Goal: Transaction & Acquisition: Purchase product/service

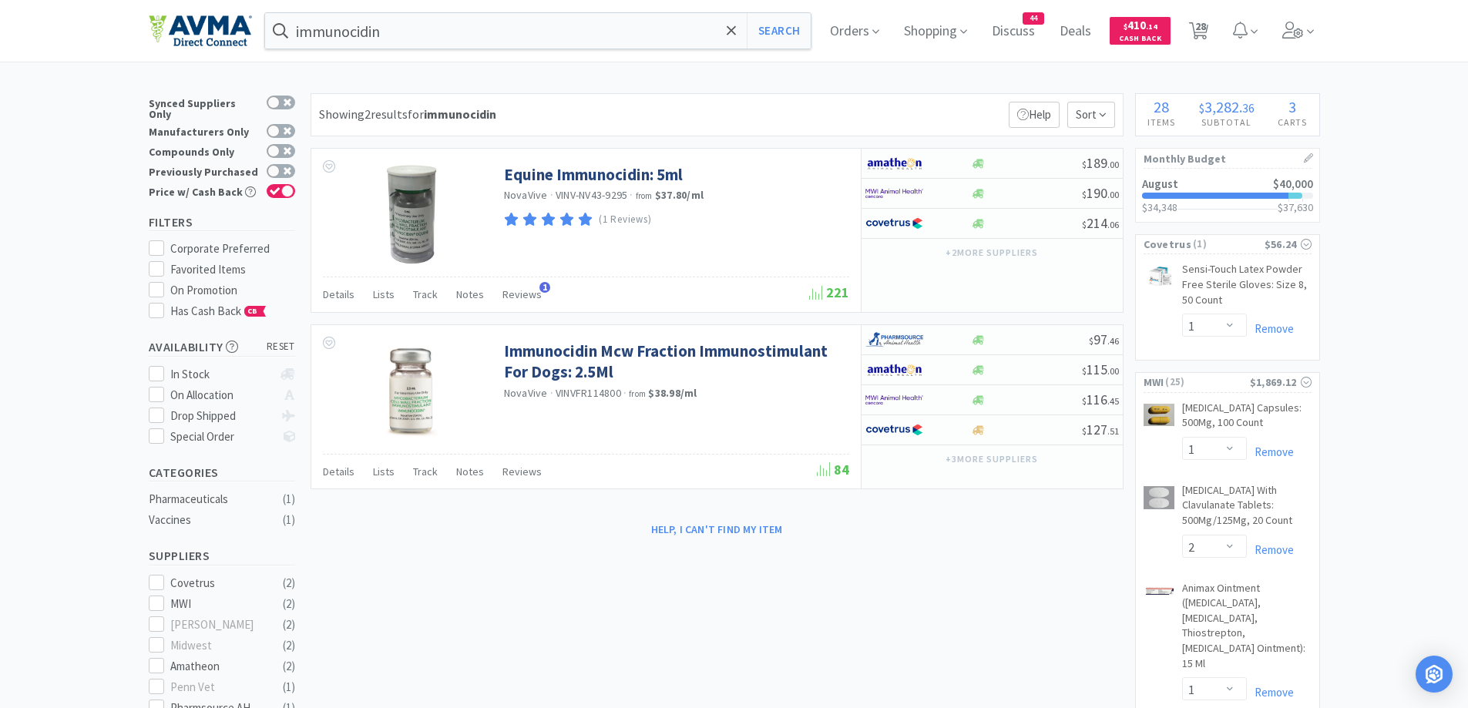
select select "1"
select select "2"
select select "1"
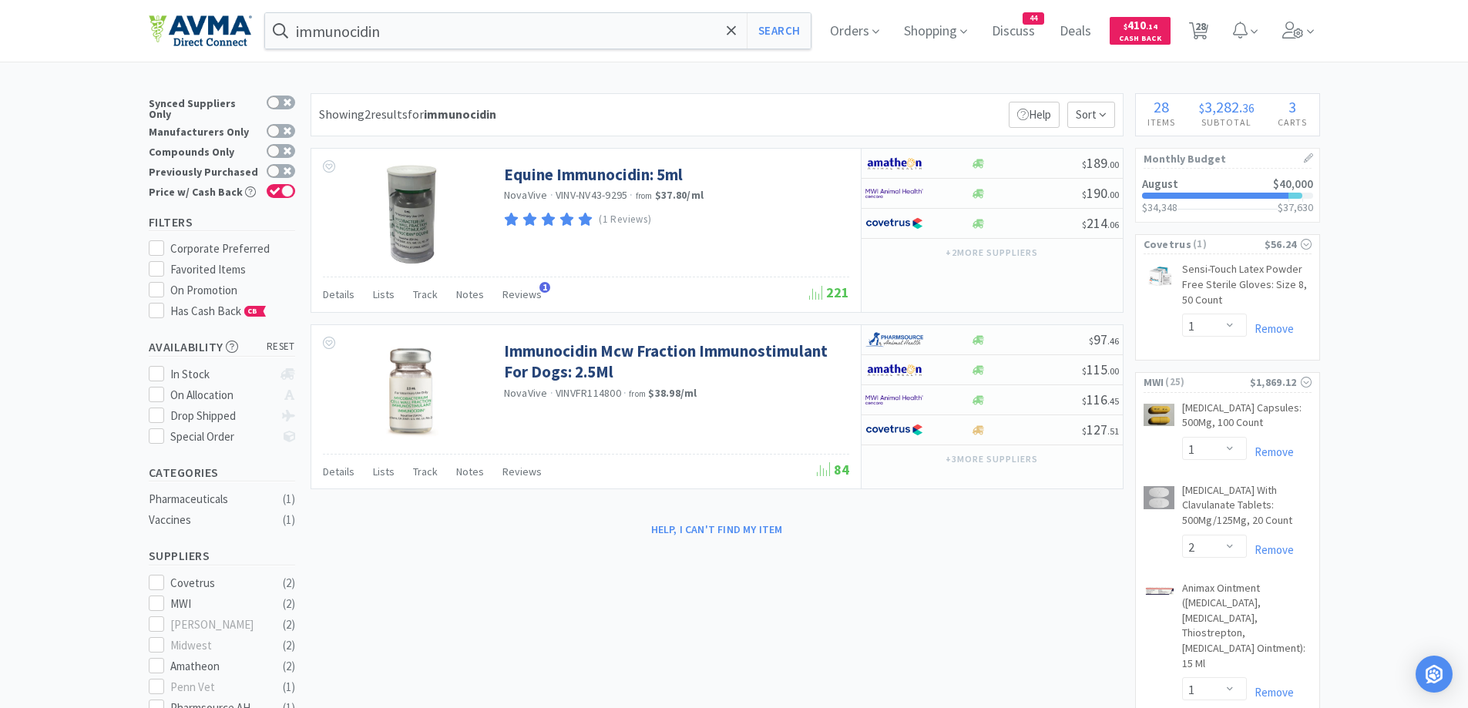
select select "1"
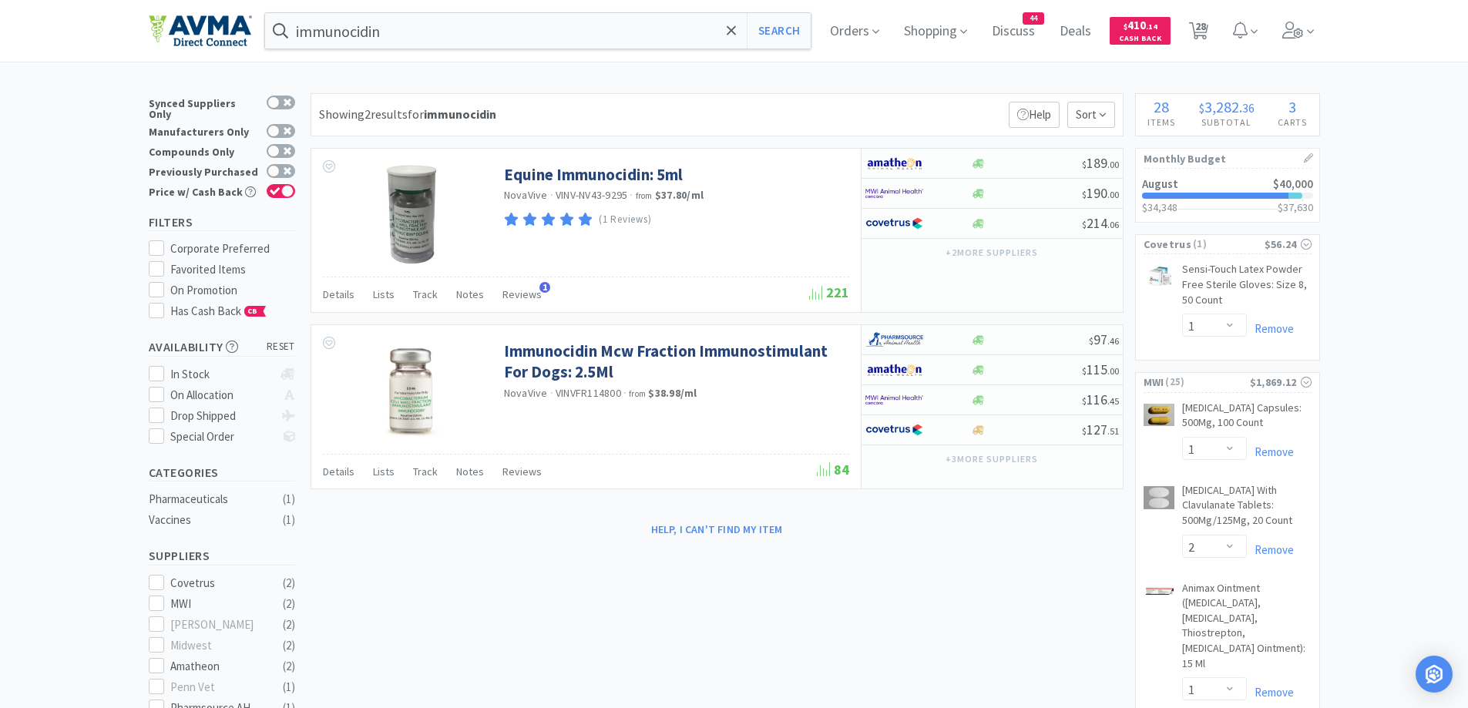
select select "50"
select select "1"
select select "10"
select select "1"
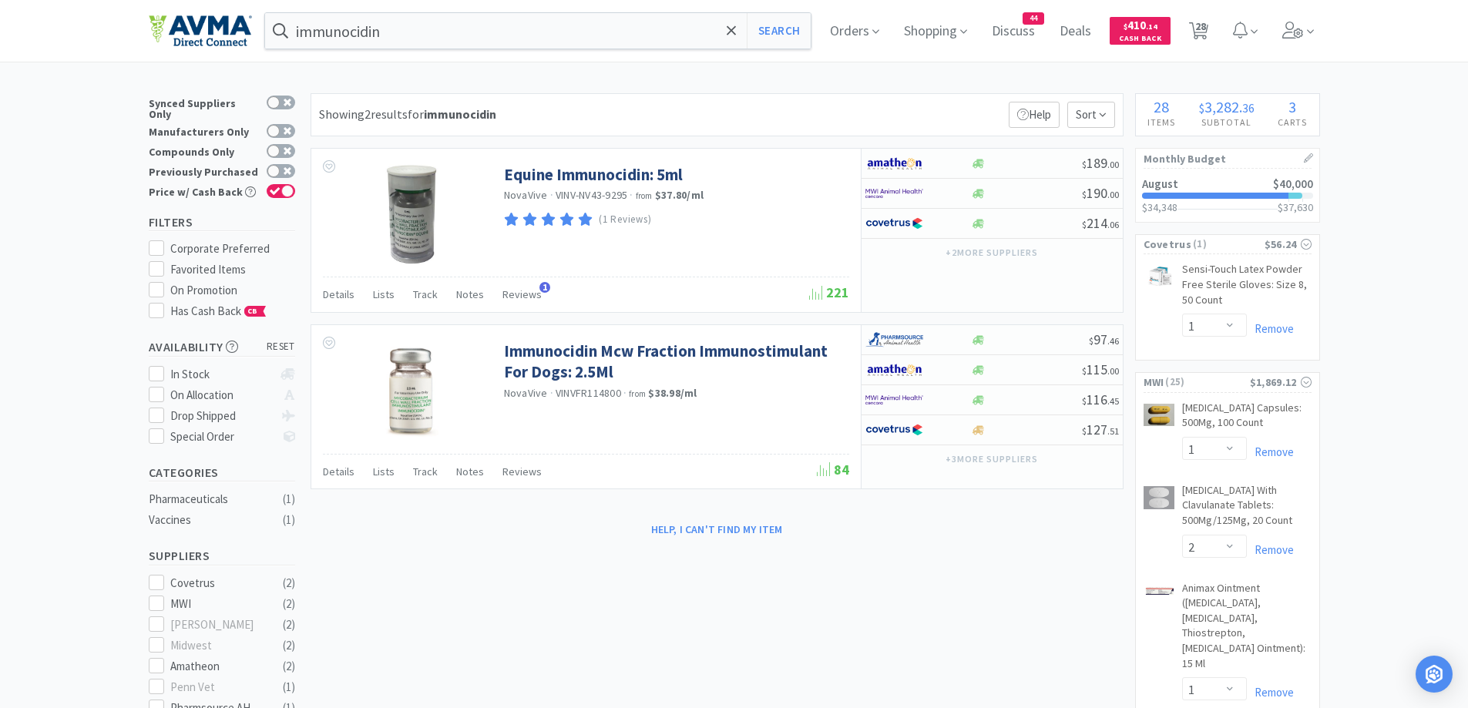
select select "1"
select select "2"
select select "6"
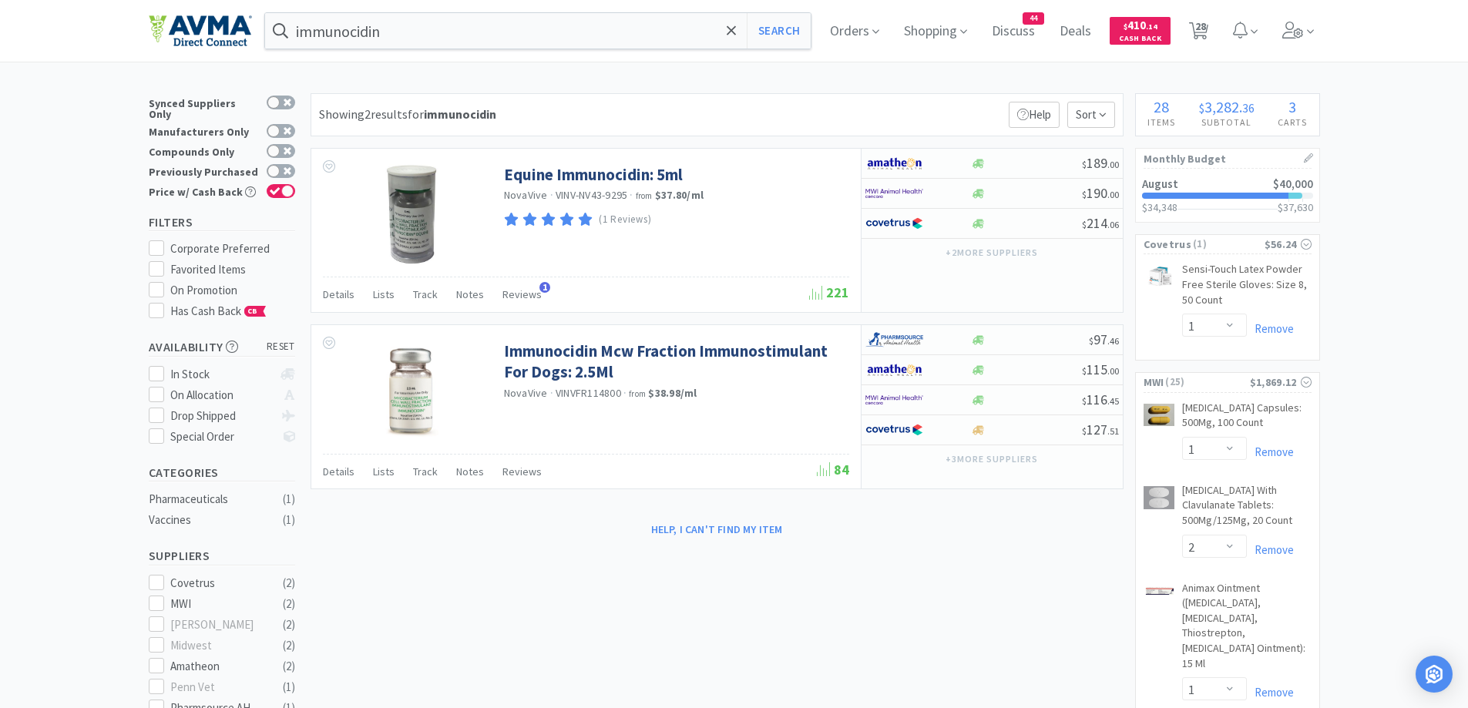
select select "1"
select select "5"
select select "1"
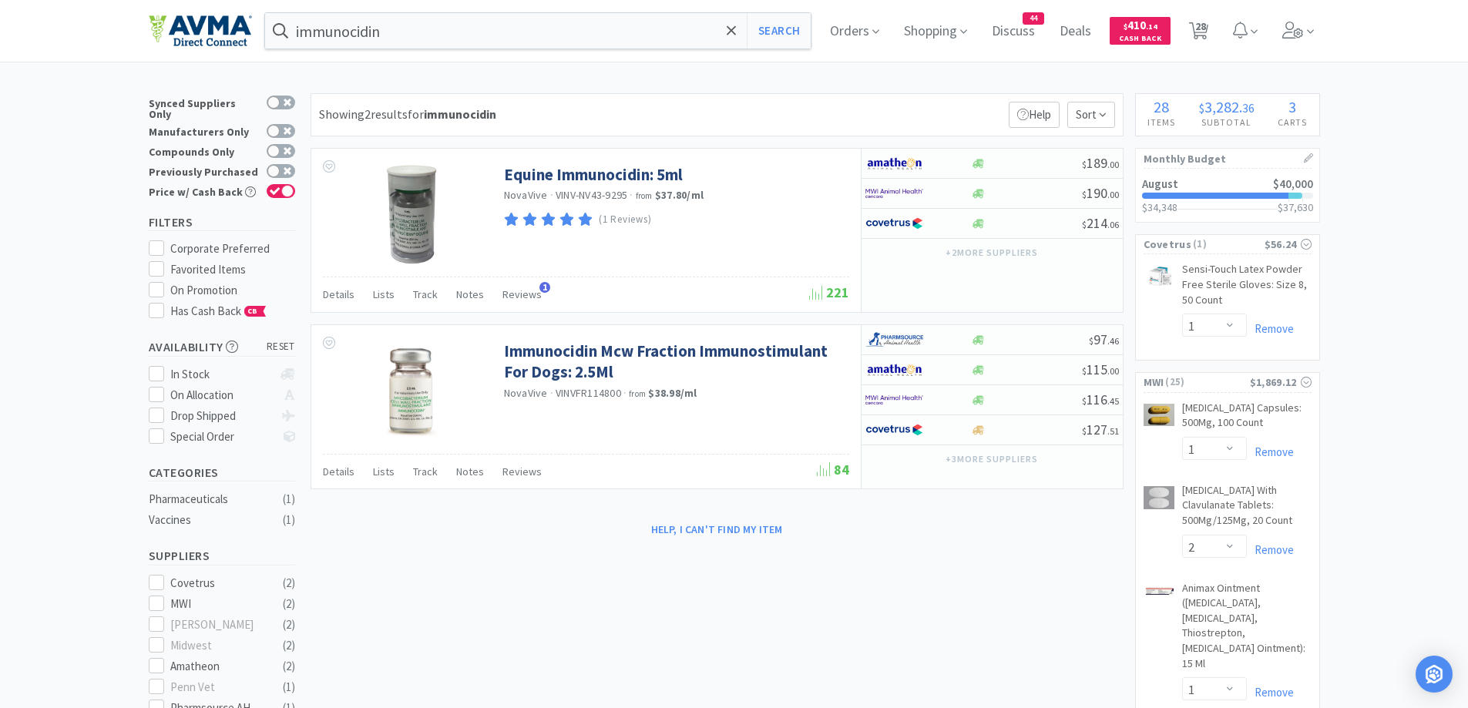
select select "2"
select select "10"
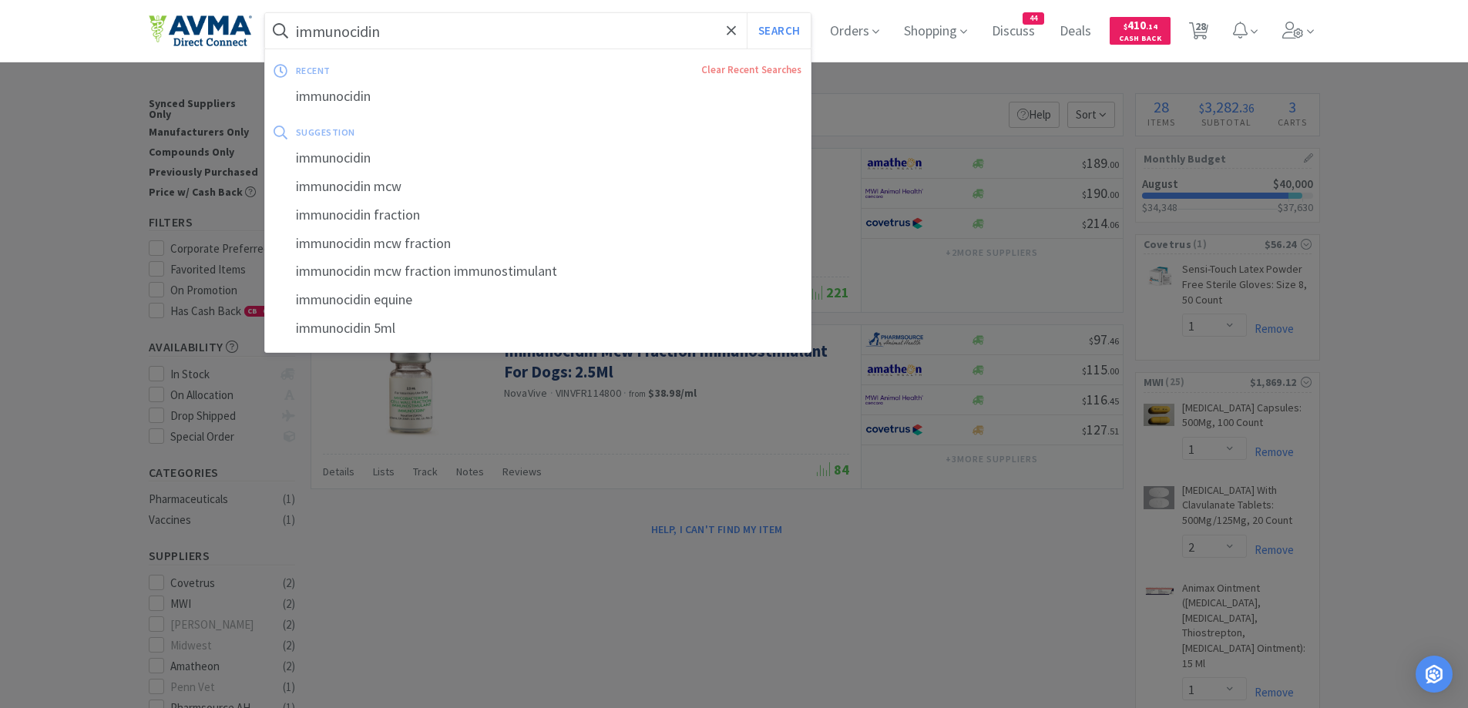
click at [454, 42] on input "immunocidin" at bounding box center [538, 30] width 546 height 35
click at [961, 77] on div at bounding box center [734, 354] width 1468 height 708
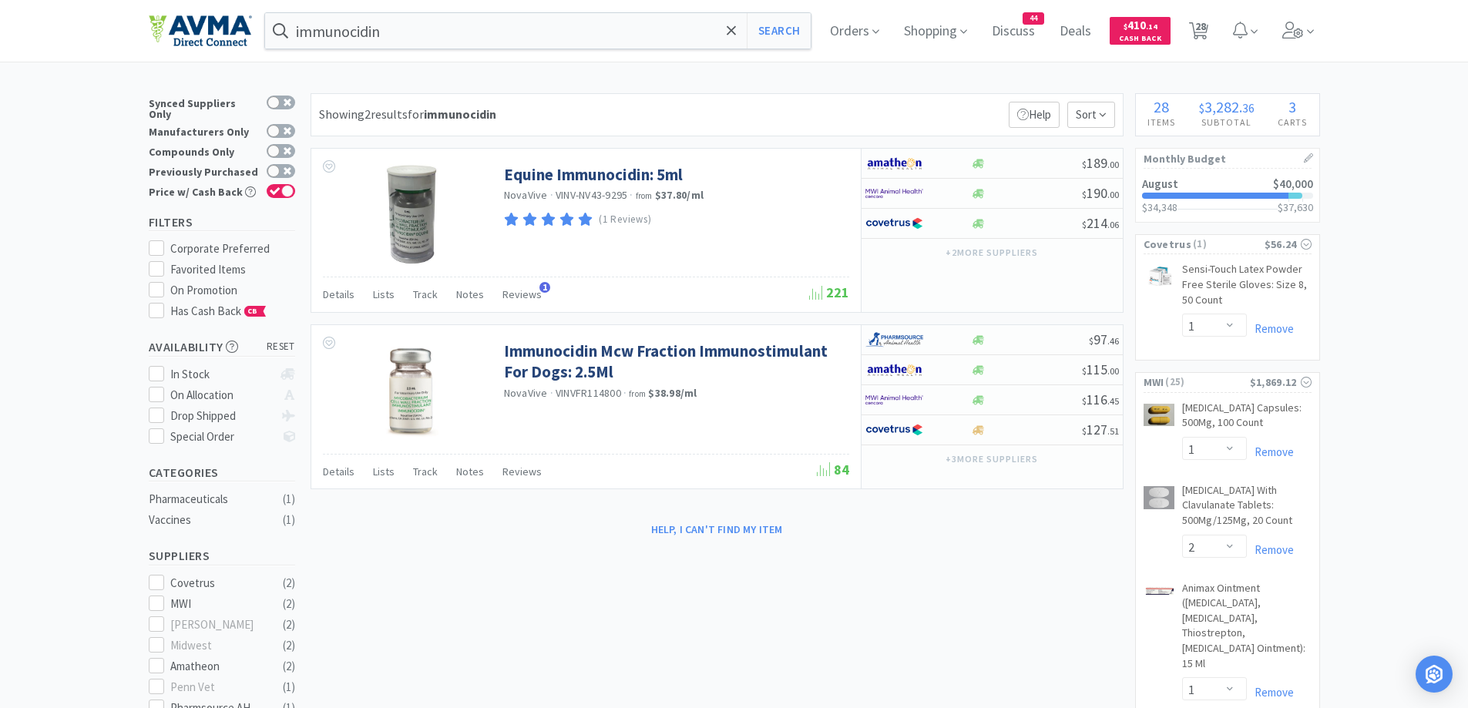
click at [116, 179] on div at bounding box center [734, 354] width 1468 height 708
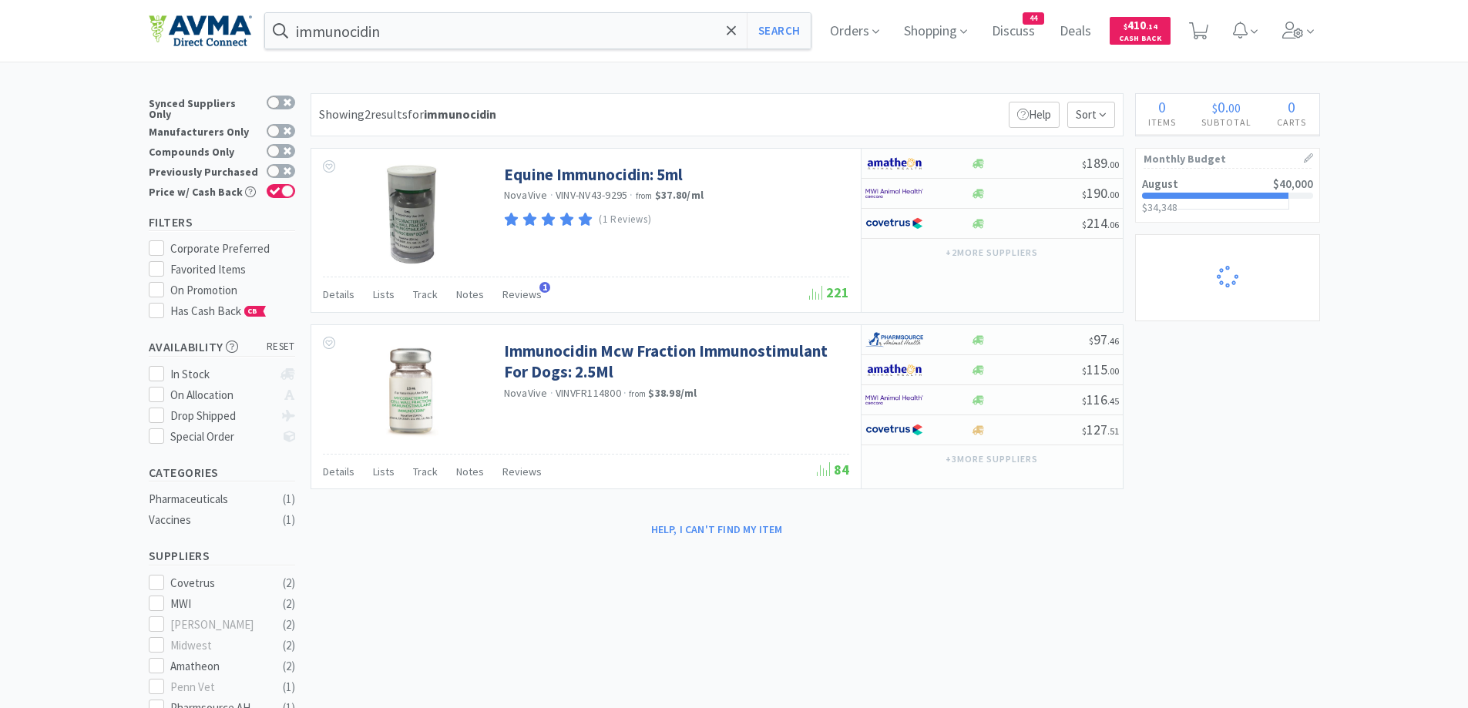
select select "2"
select select "10"
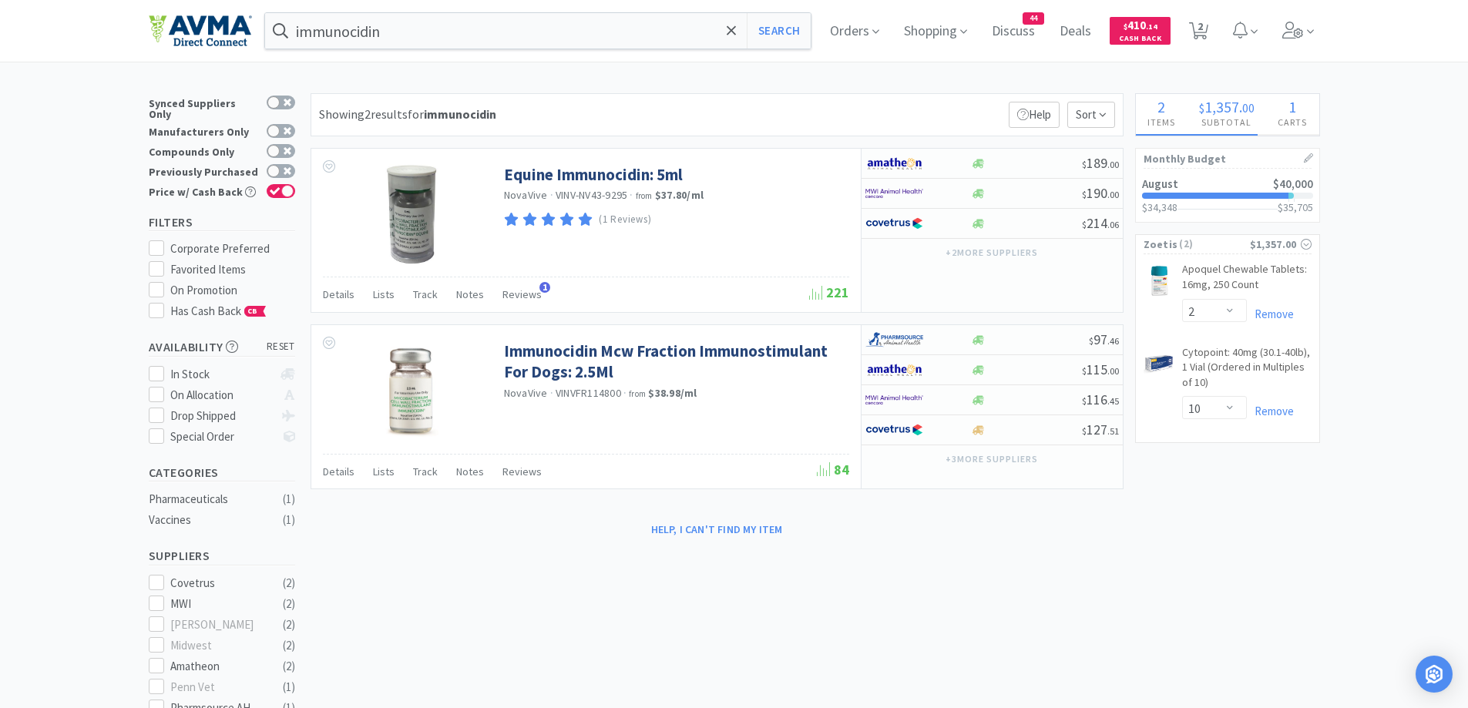
select select "1"
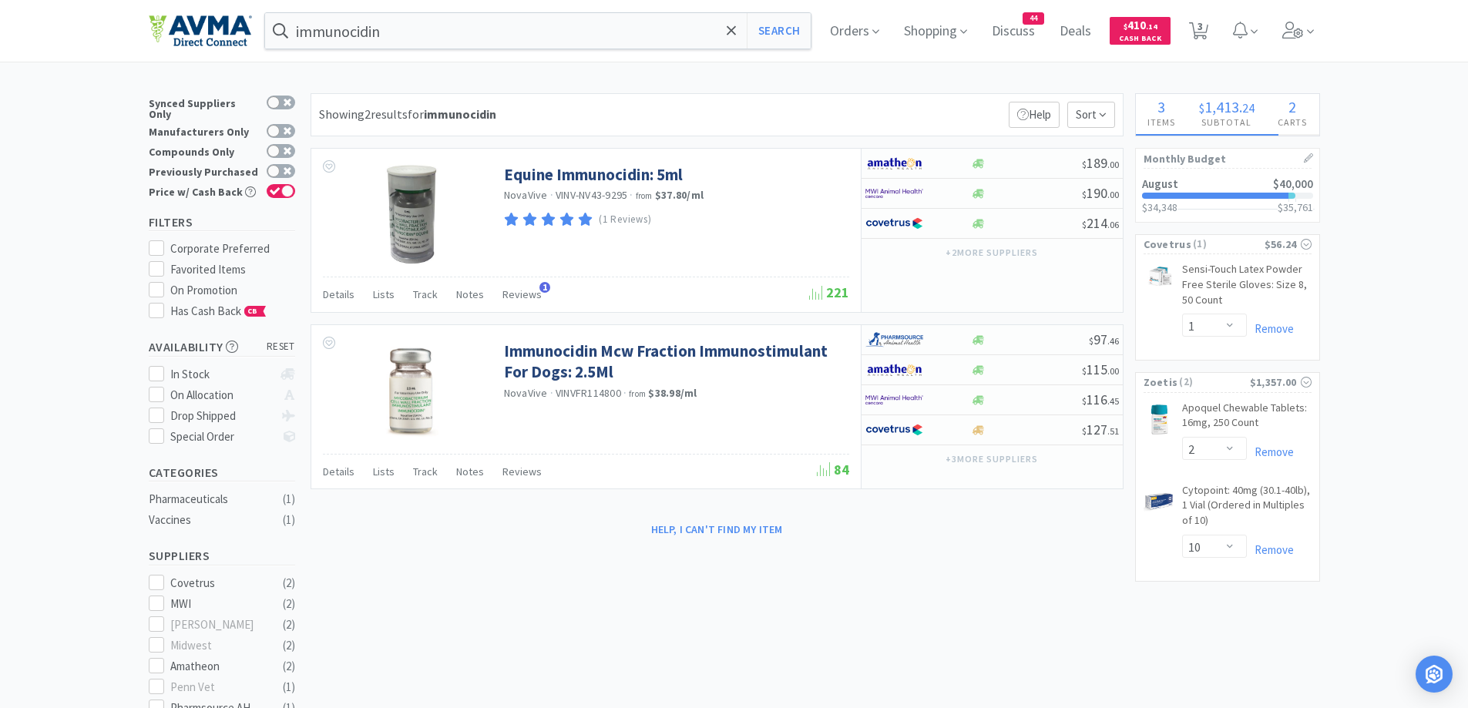
select select "1"
select select "2"
select select "1"
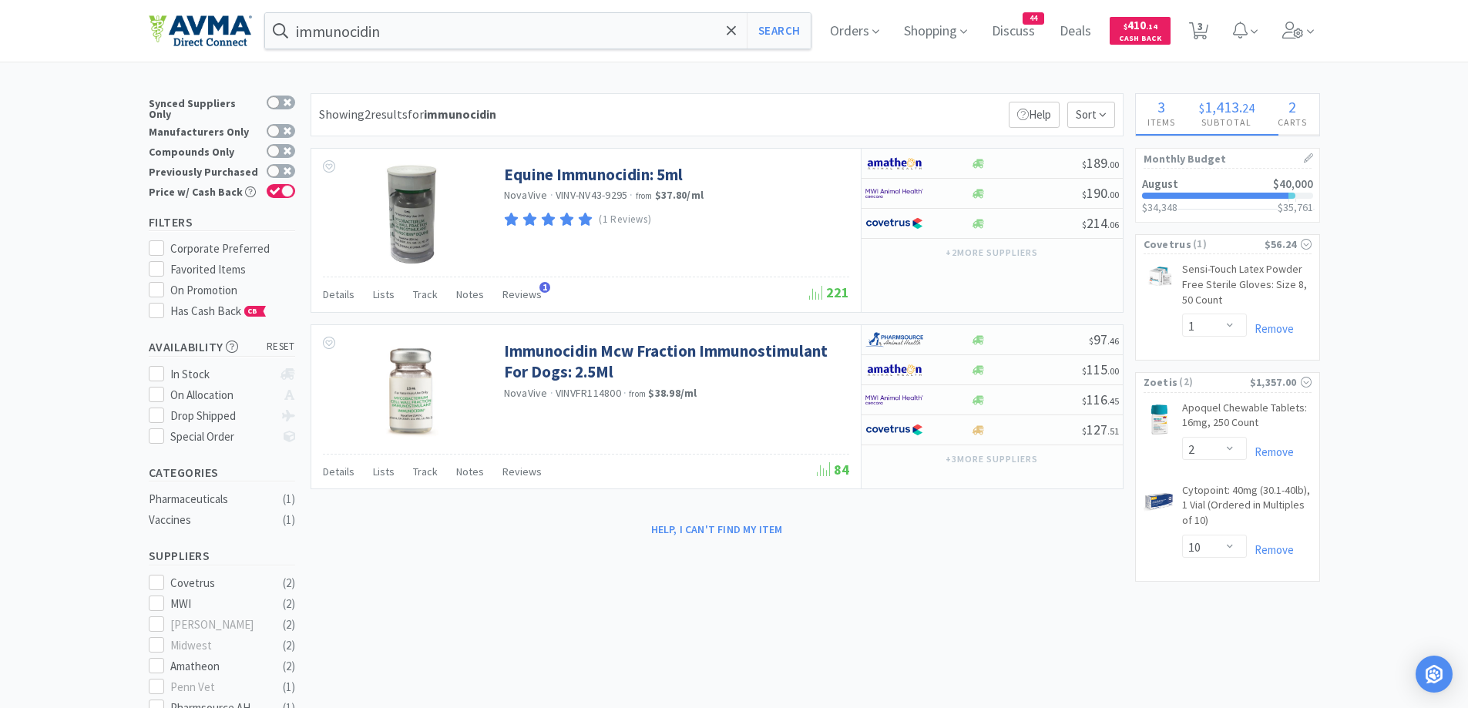
select select "1"
select select "50"
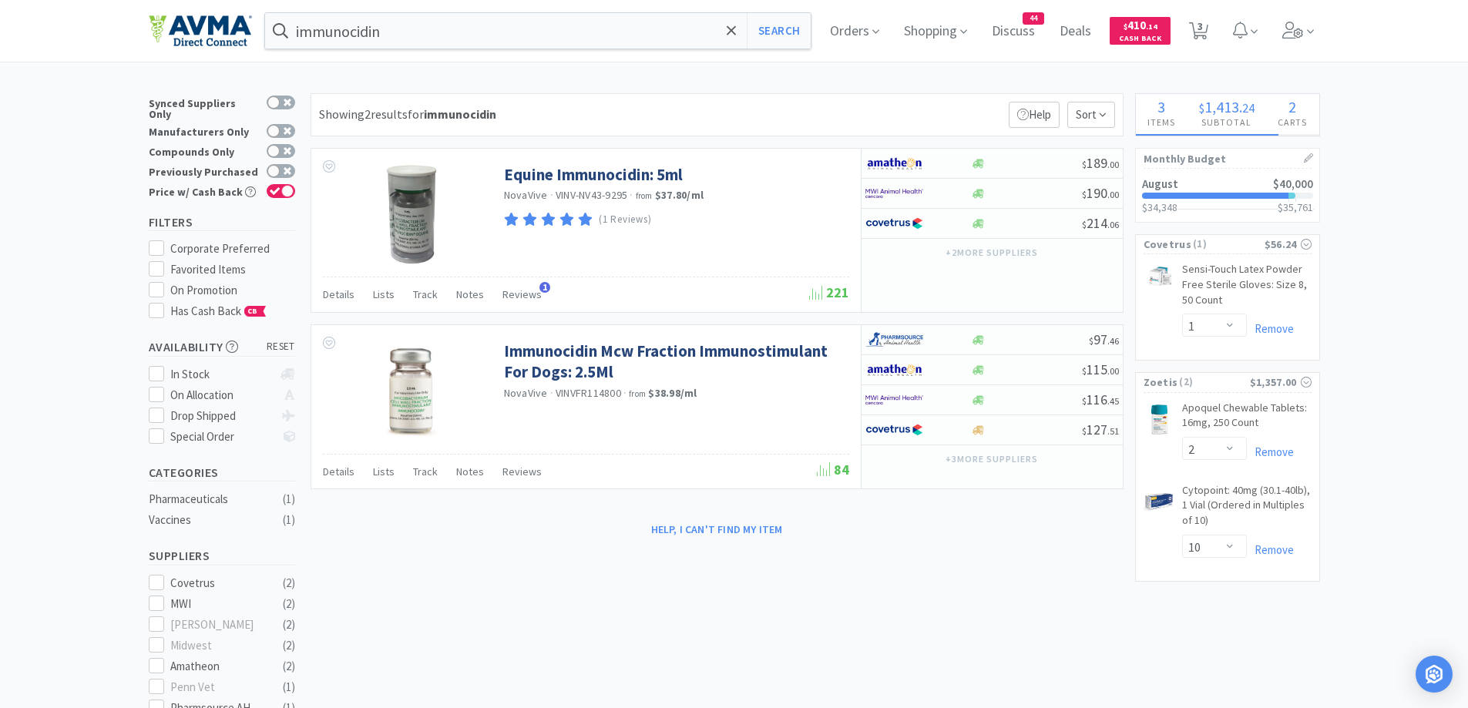
select select "1"
select select "10"
select select "1"
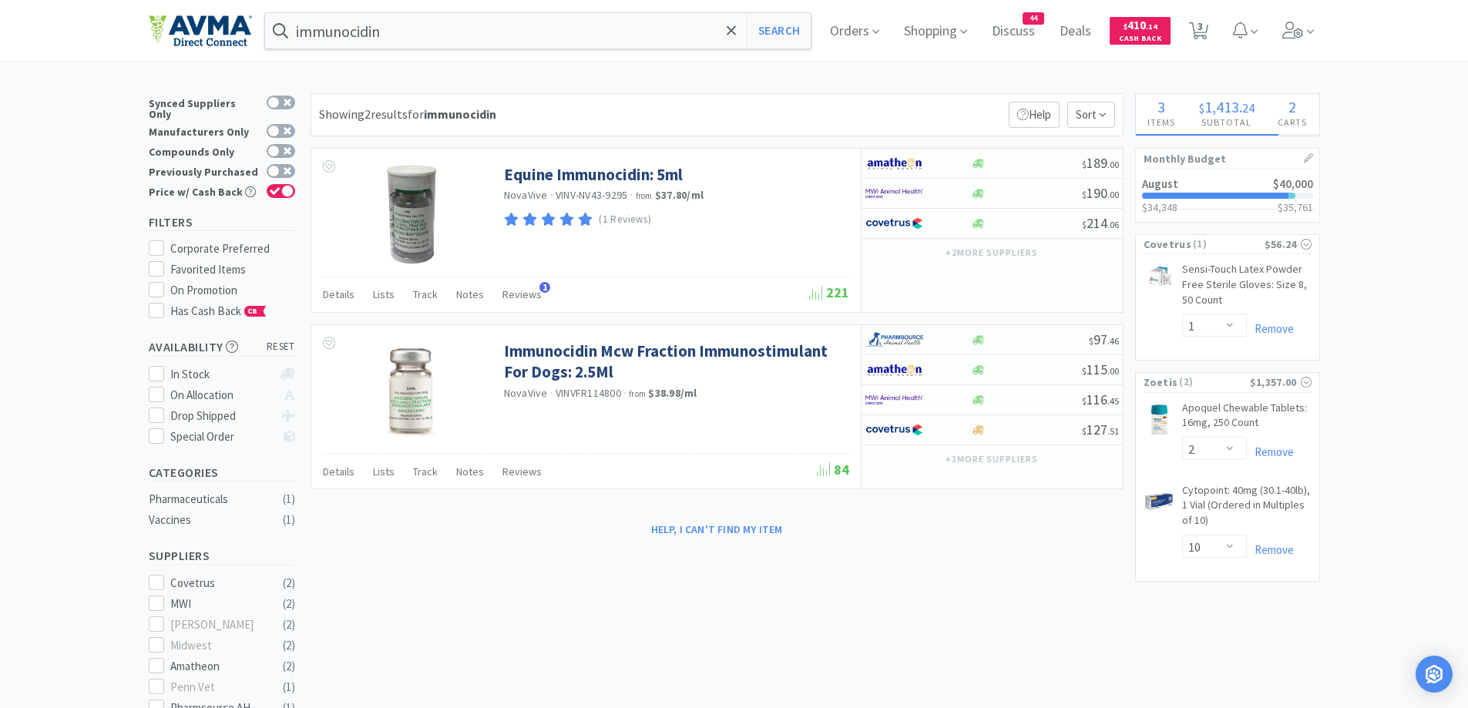
select select "1"
select select "2"
select select "6"
select select "1"
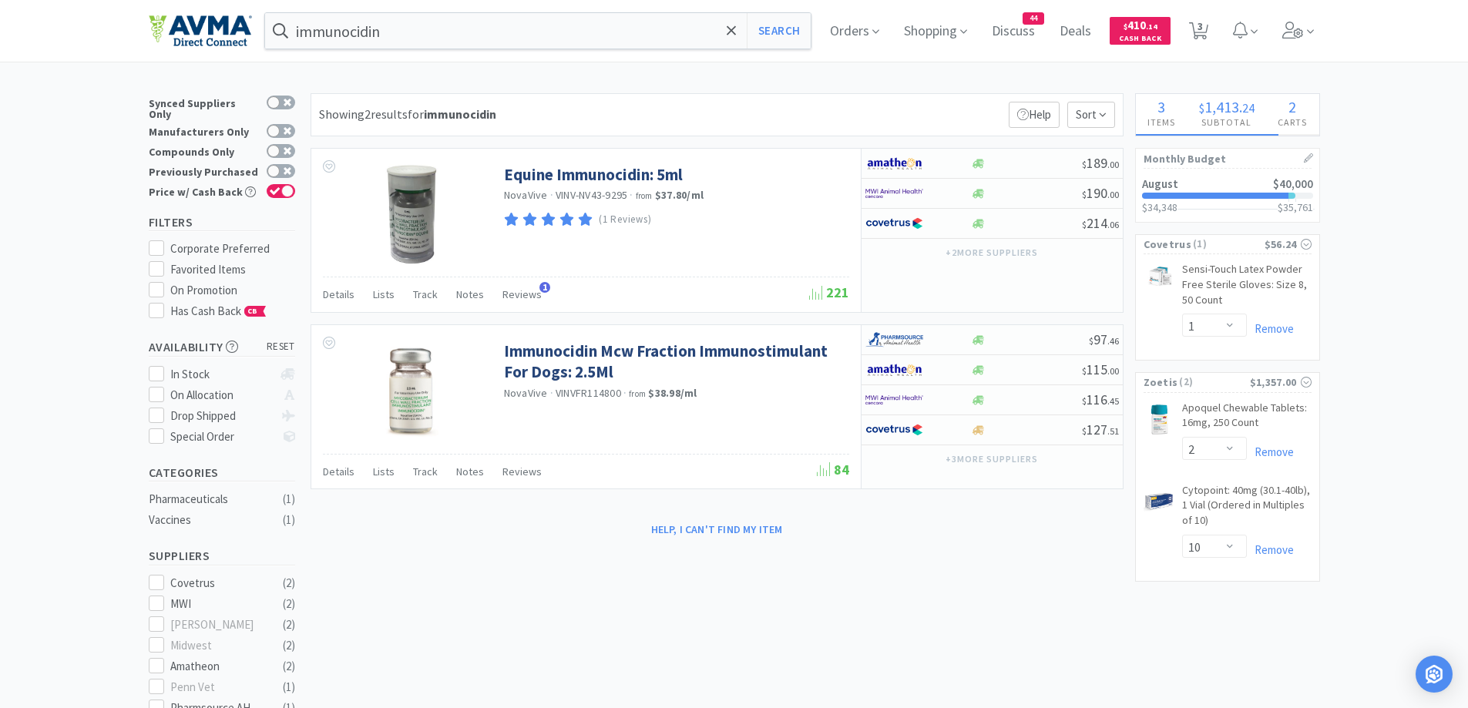
select select "5"
select select "1"
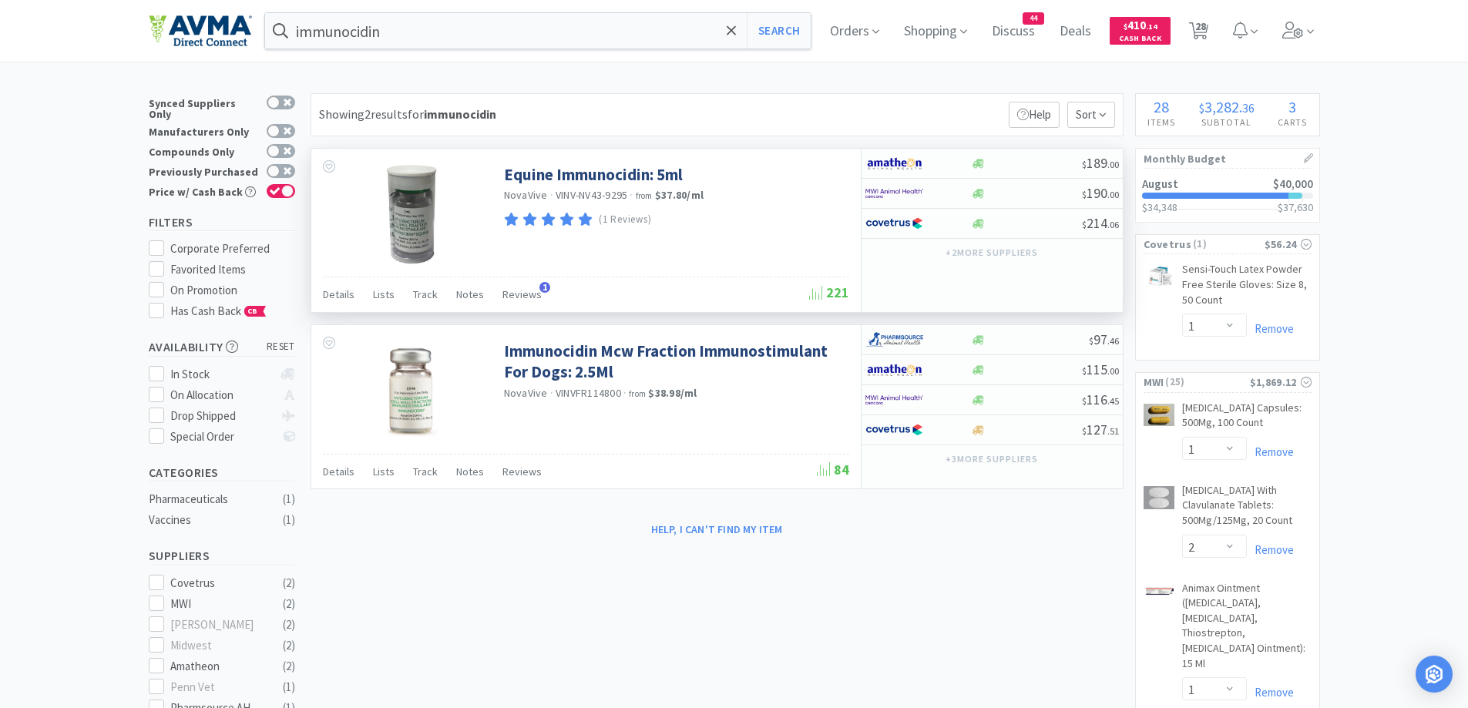
drag, startPoint x: 333, startPoint y: 302, endPoint x: 357, endPoint y: 287, distance: 28.4
click at [333, 302] on div "Details" at bounding box center [339, 296] width 32 height 29
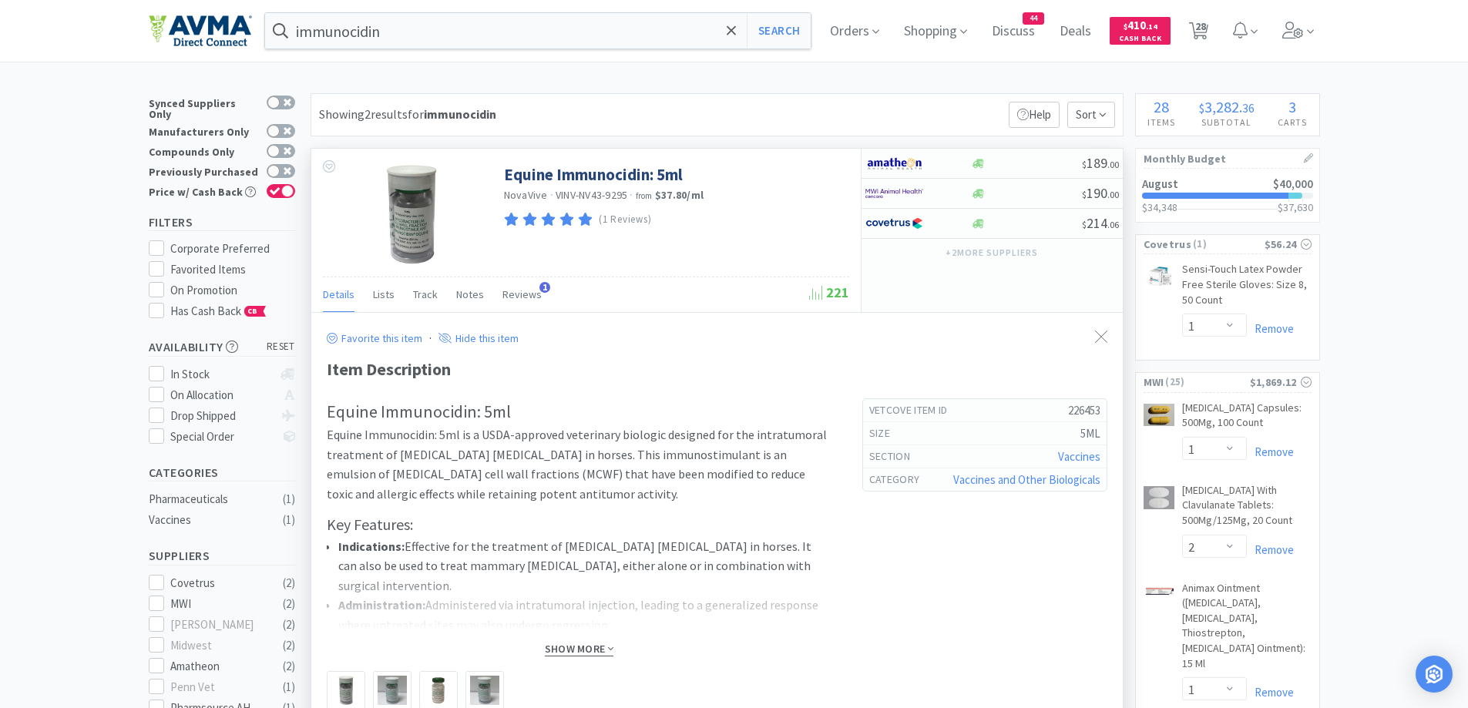
click at [593, 650] on span "Show More" at bounding box center [579, 649] width 69 height 15
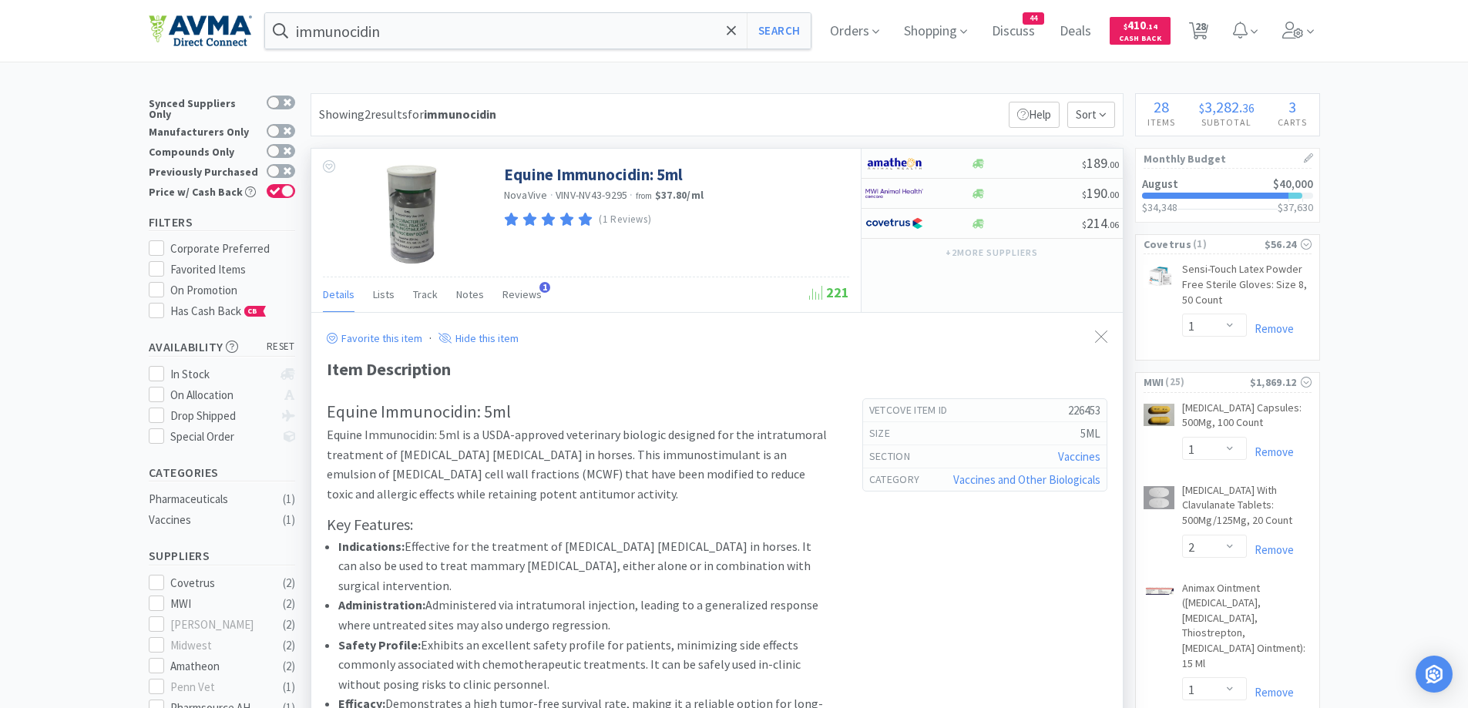
drag, startPoint x: 1097, startPoint y: 346, endPoint x: 1072, endPoint y: 324, distance: 33.3
click at [1097, 345] on div at bounding box center [1101, 337] width 28 height 35
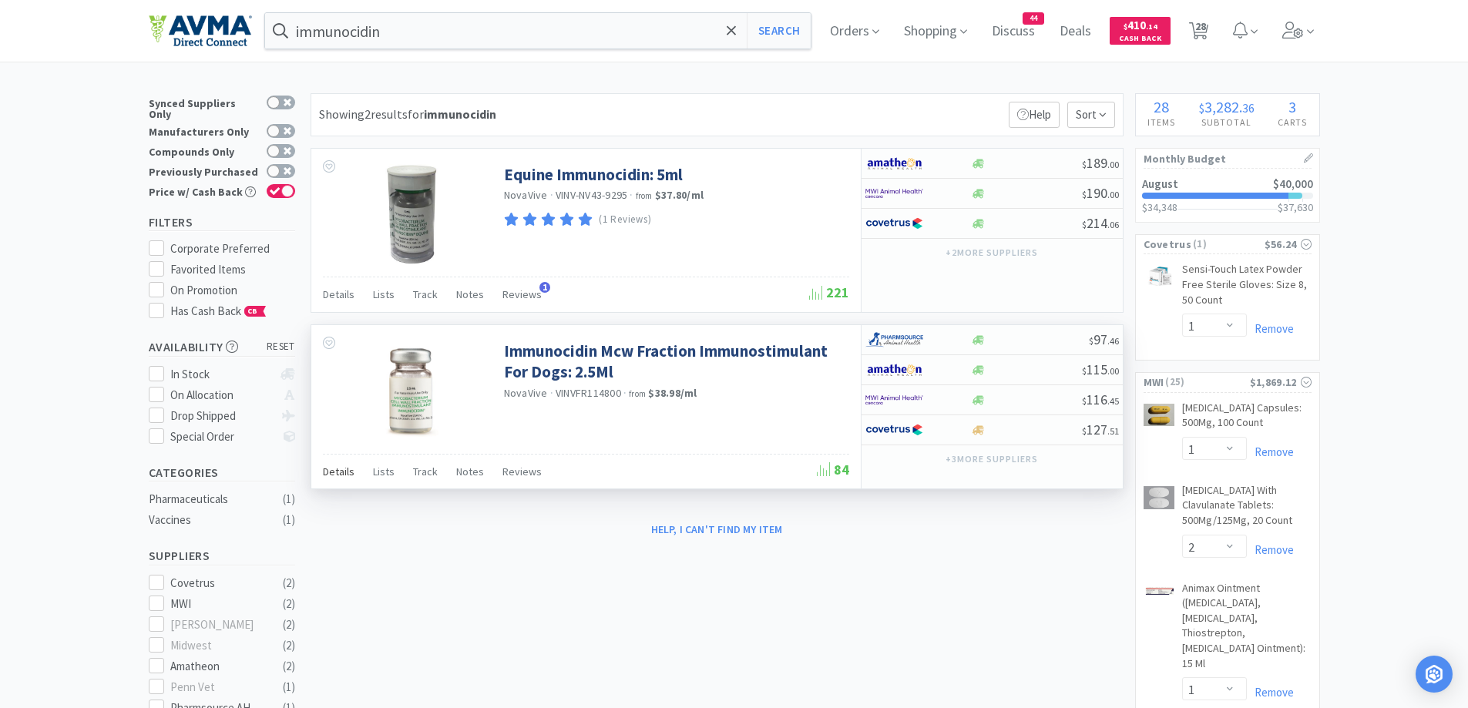
click at [328, 468] on span "Details" at bounding box center [339, 472] width 32 height 14
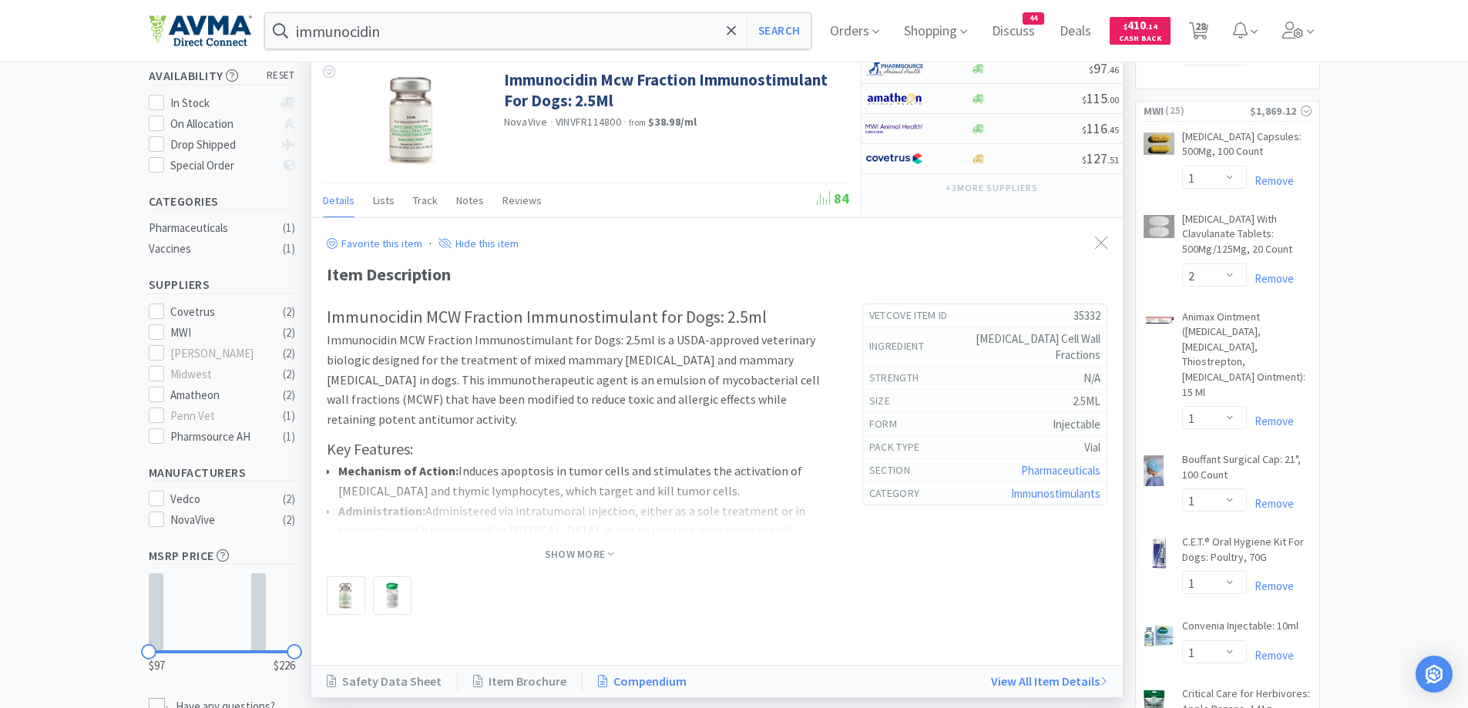
scroll to position [308, 0]
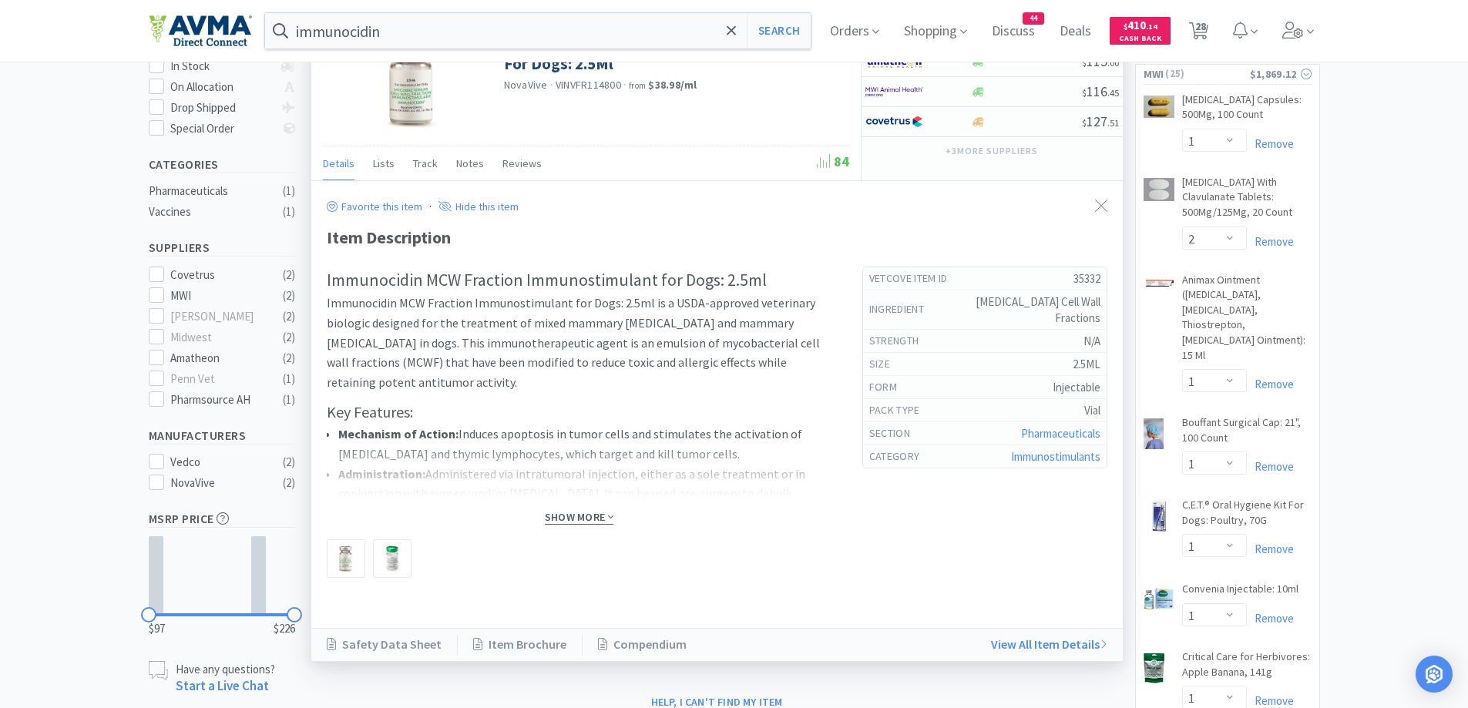
click at [546, 516] on span "Show More" at bounding box center [579, 517] width 69 height 15
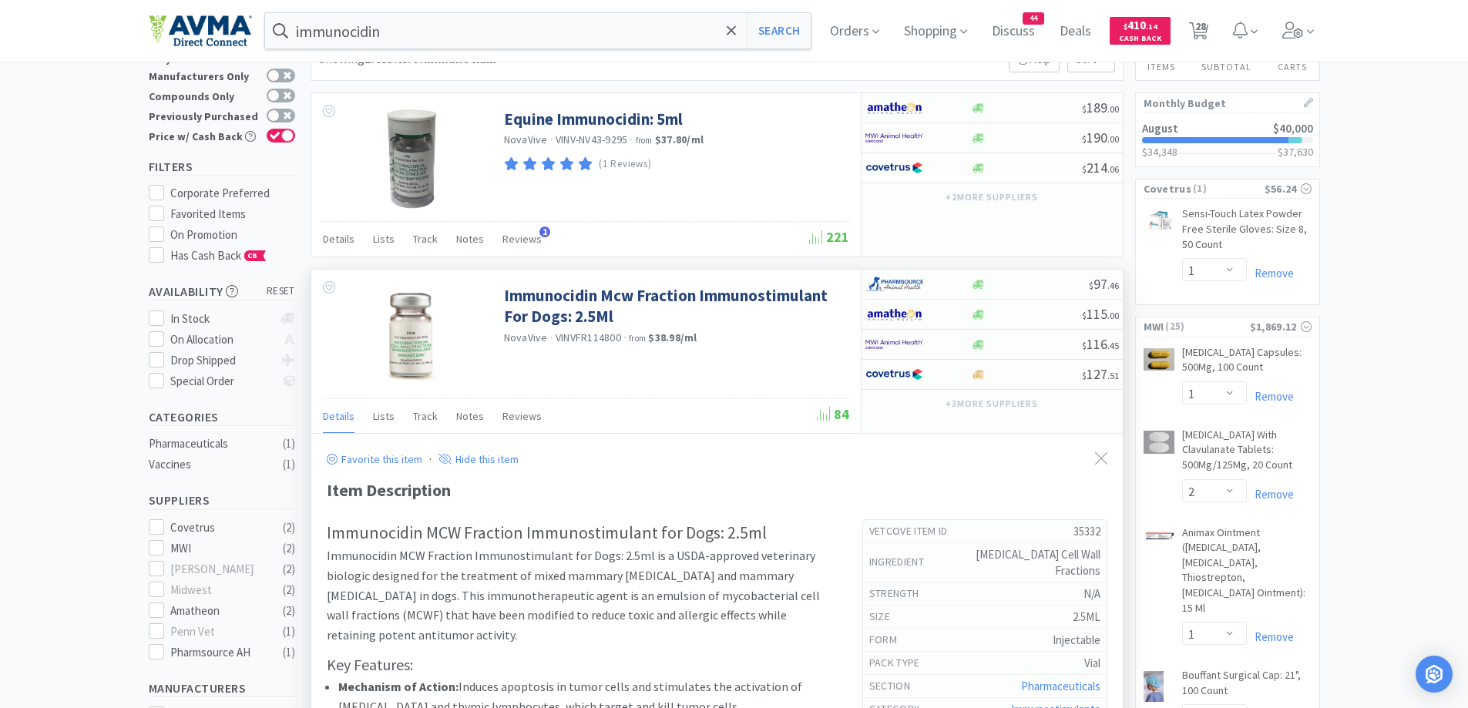
scroll to position [0, 0]
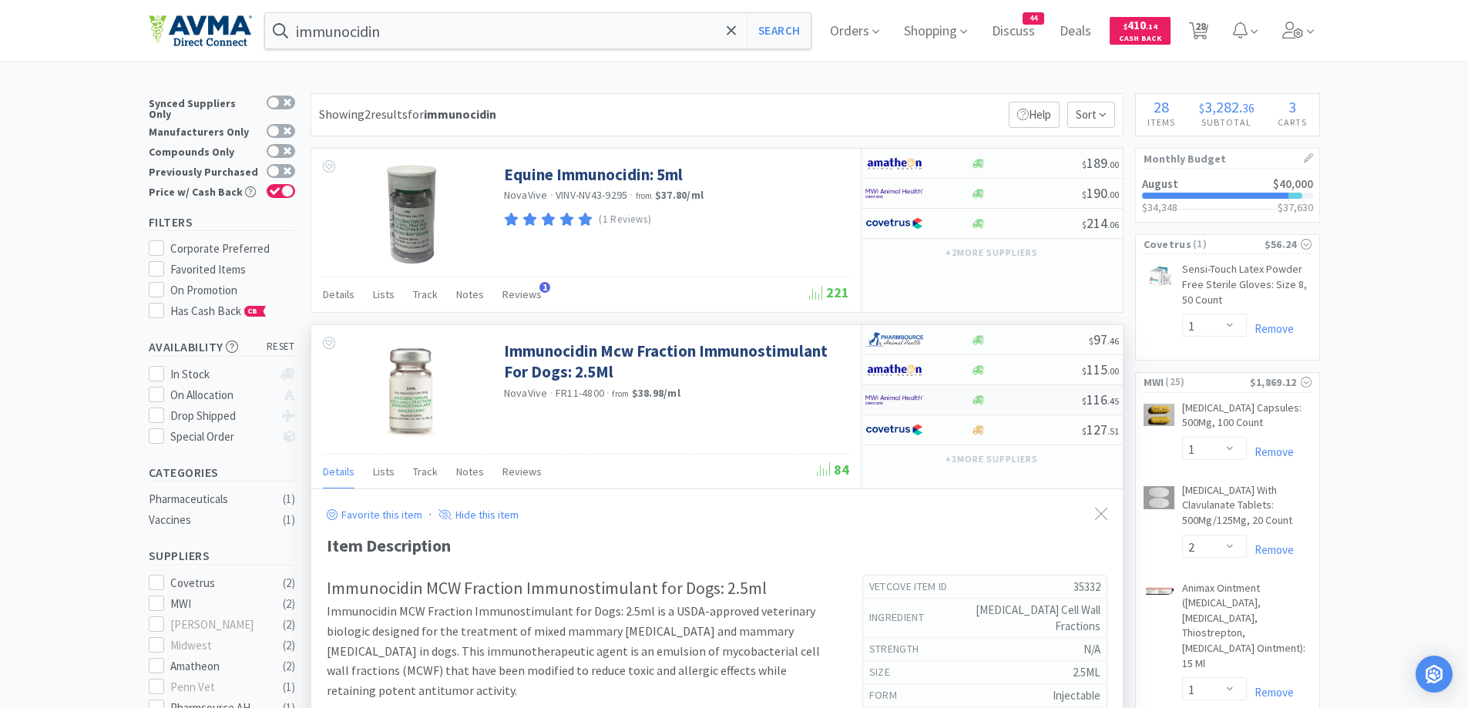
click at [948, 392] on div at bounding box center [907, 400] width 85 height 26
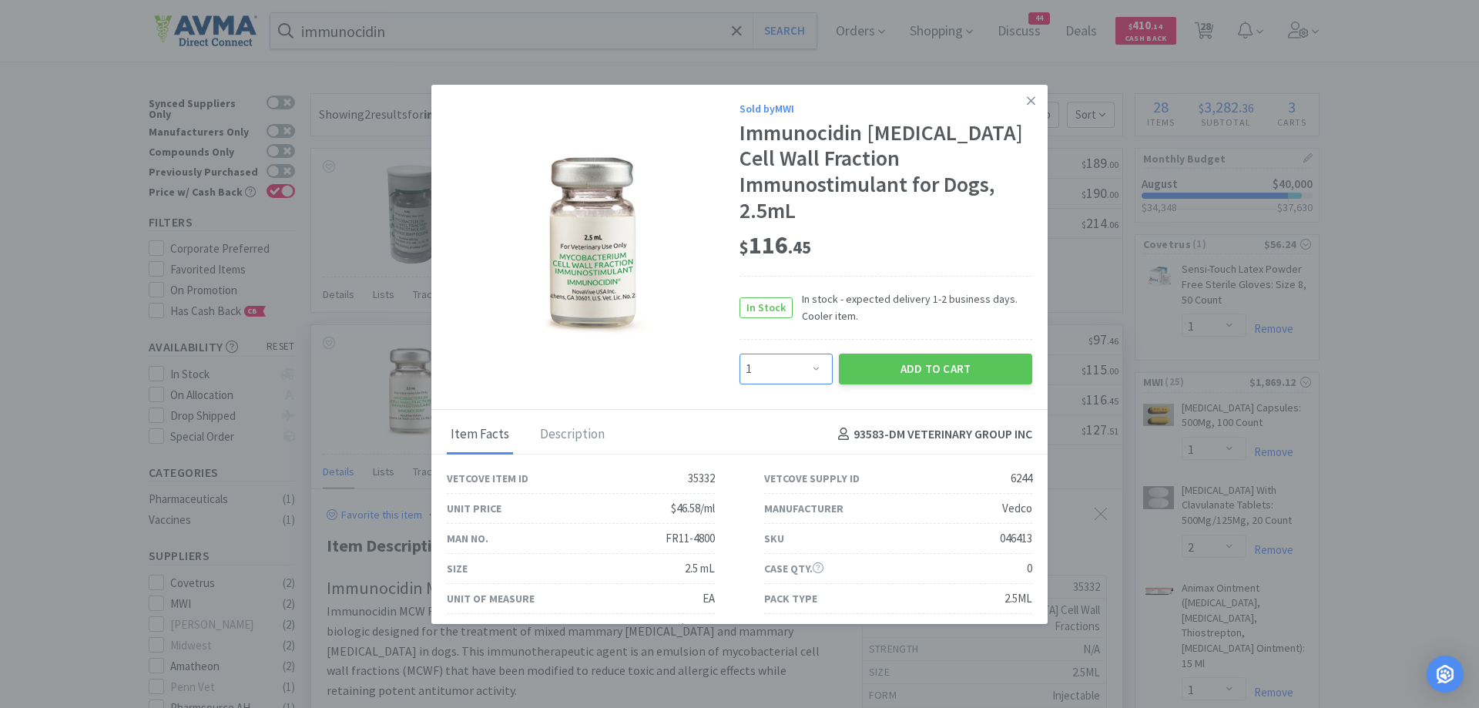
click at [790, 377] on select "Enter Quantity 1 2 3 4 5 6 7 8 9 10 11 12 13 14 15 16 17 18 19 20 Enter Quantity" at bounding box center [786, 369] width 93 height 31
select select "4"
click at [740, 354] on select "Enter Quantity 1 2 3 4 5 6 7 8 9 10 11 12 13 14 15 16 17 18 19 20 Enter Quantity" at bounding box center [786, 369] width 93 height 31
click at [943, 384] on div "Add to Cart" at bounding box center [936, 369] width 200 height 37
click at [954, 367] on button "Add to Cart" at bounding box center [935, 369] width 193 height 31
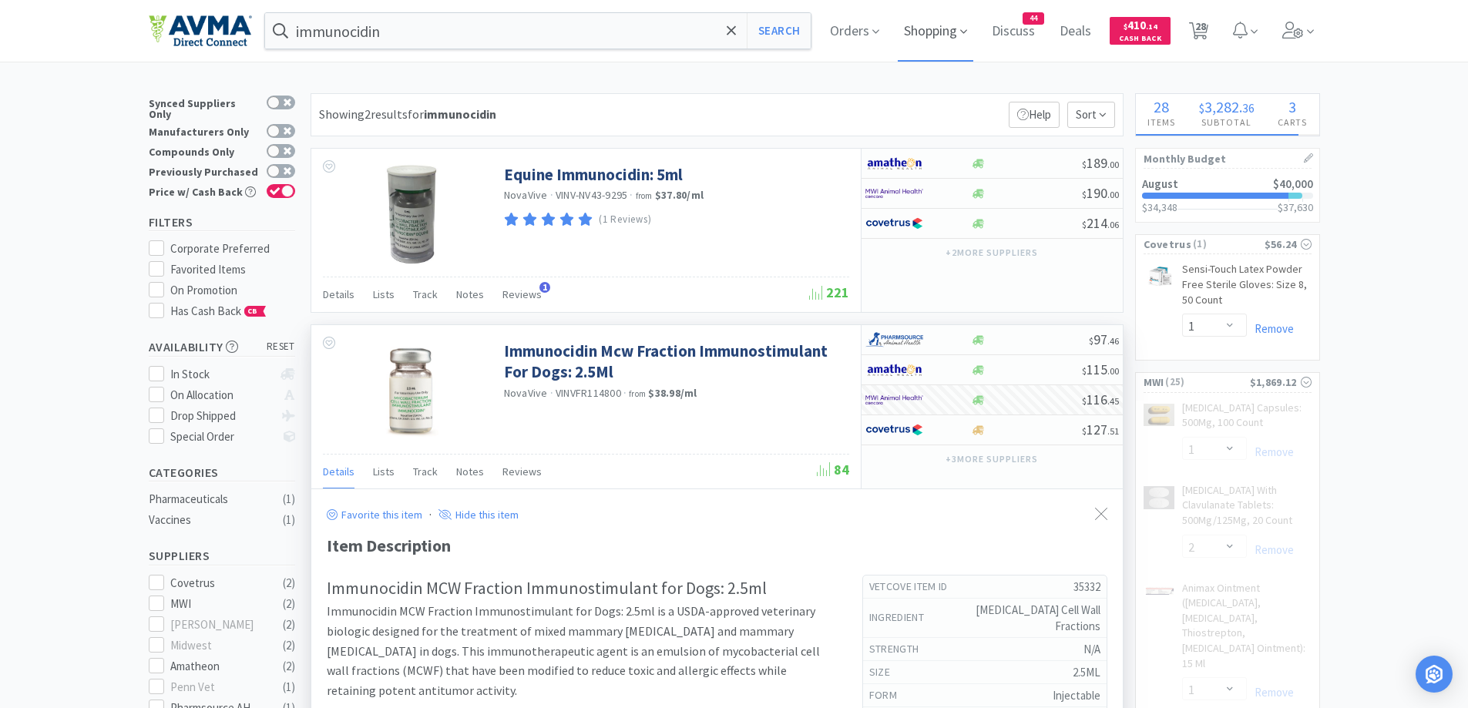
select select "4"
select select "1"
select select "10"
select select "1"
select select "2"
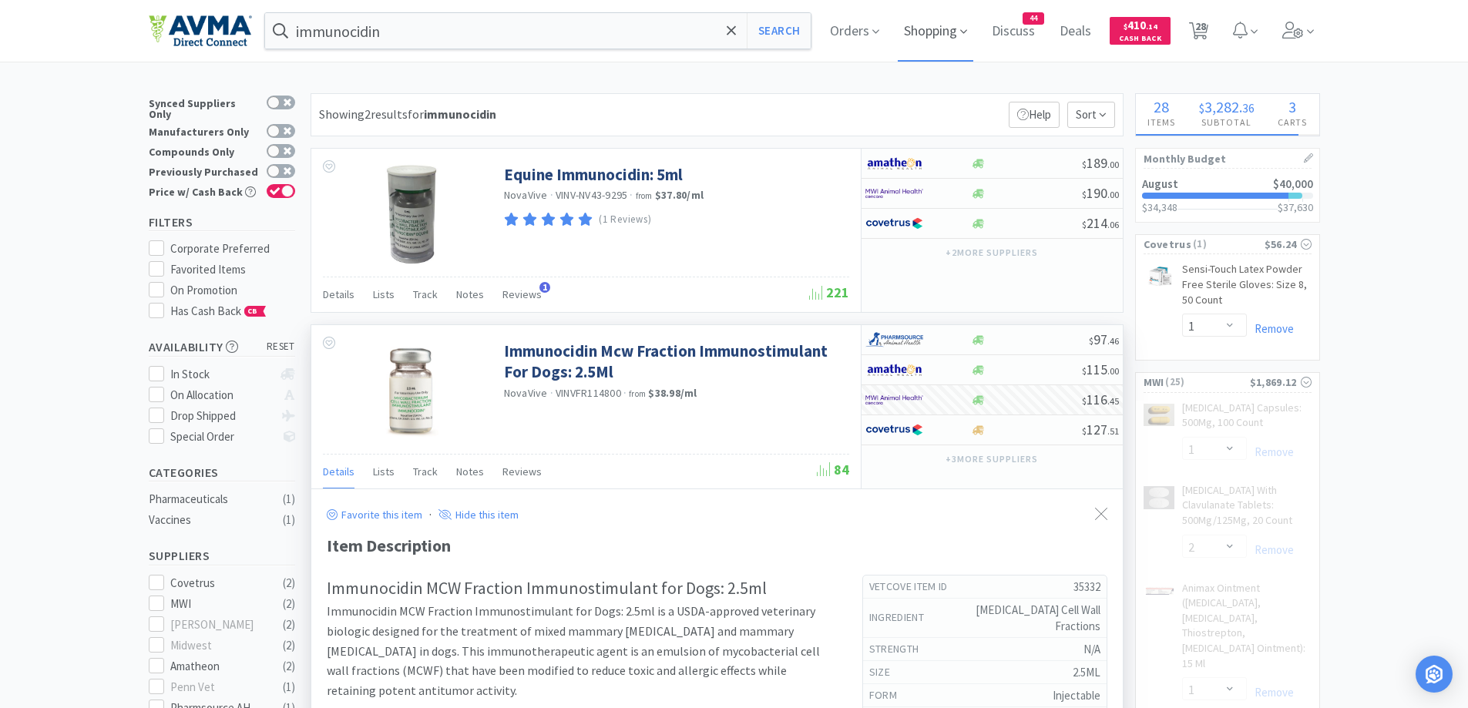
select select "6"
select select "1"
select select "5"
select select "1"
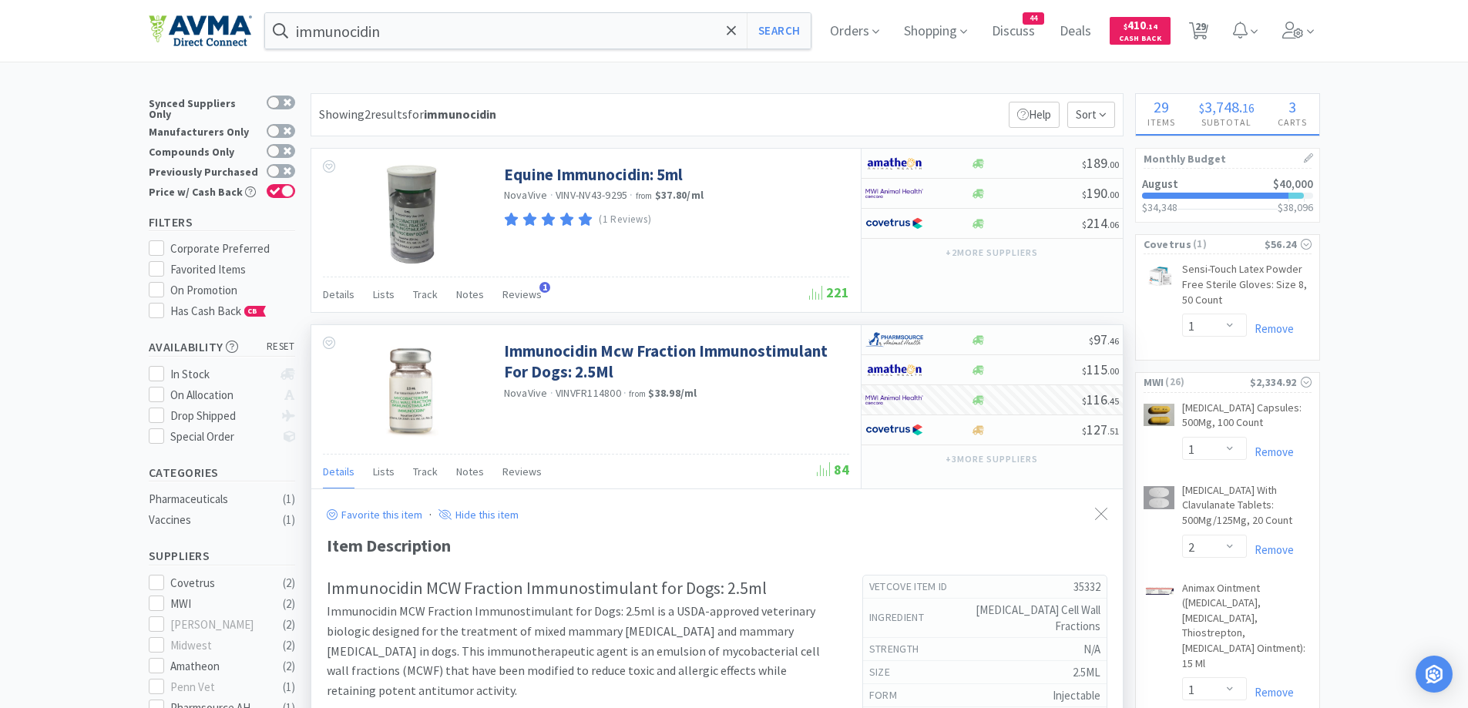
click at [475, 55] on div "immunocidin Search Orders Shopping Discuss Discuss 44 Deals Deals $ 410 . 14 Ca…" at bounding box center [734, 31] width 1171 height 62
click at [478, 39] on input "immunocidin" at bounding box center [538, 30] width 546 height 35
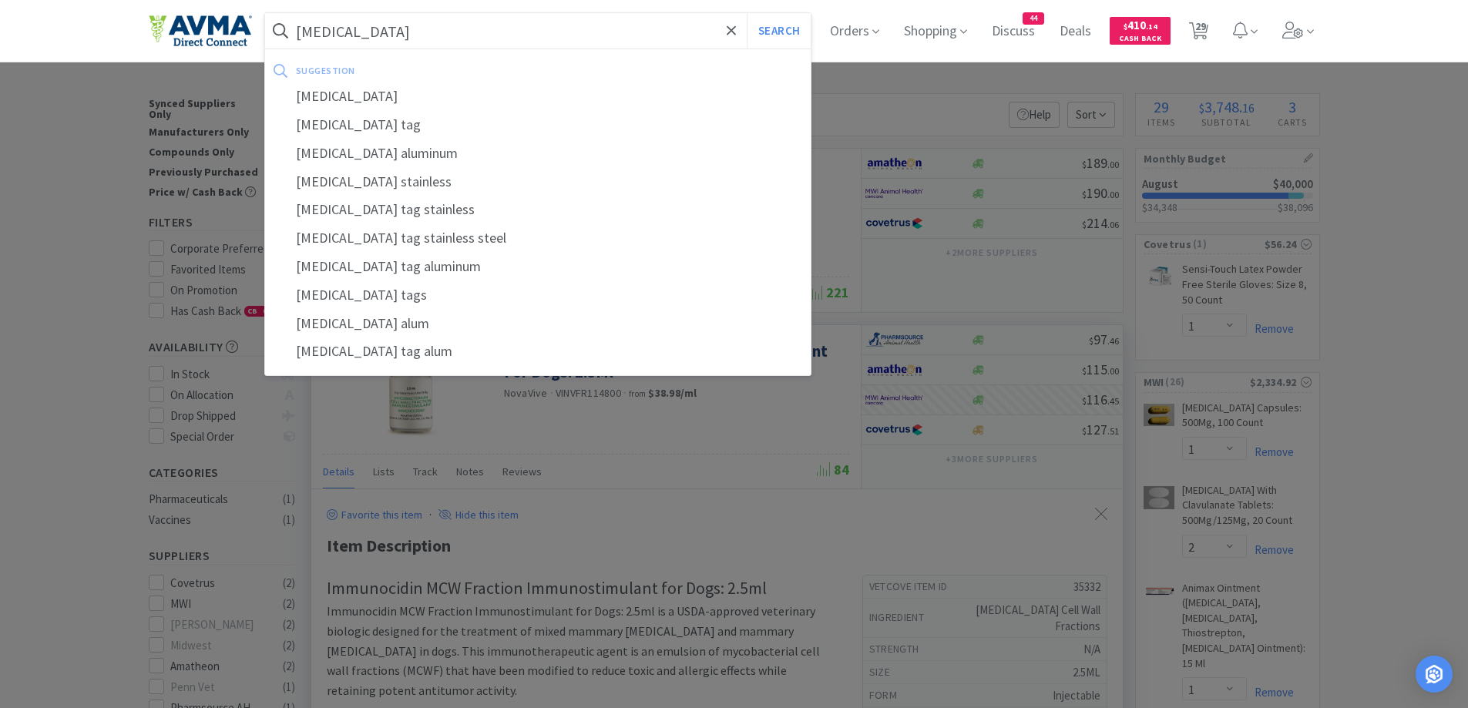
click at [746, 13] on button "Search" at bounding box center [778, 30] width 64 height 35
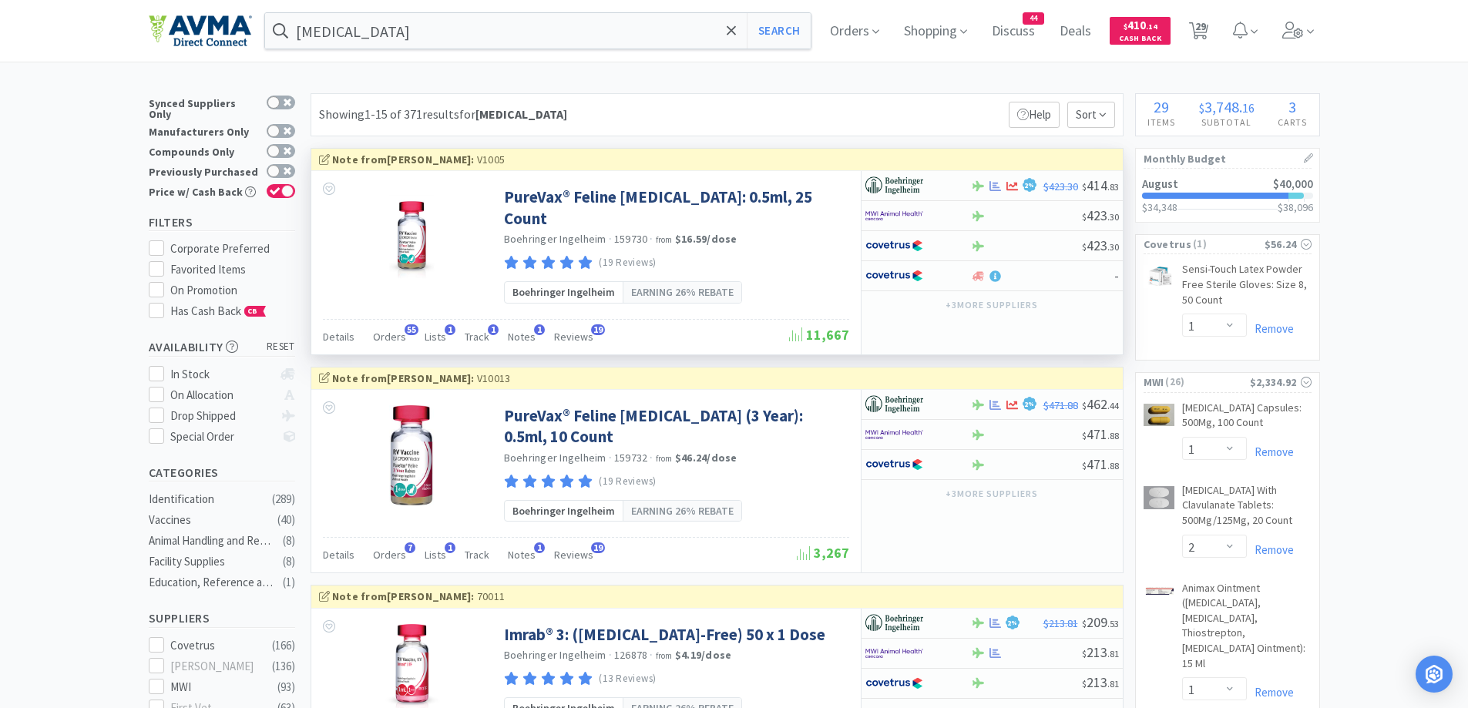
click at [402, 326] on div "Details Orders 55 Lists 1 Track 1 Notes 1 Reviews 19" at bounding box center [556, 338] width 466 height 29
click at [395, 330] on span "Orders" at bounding box center [389, 337] width 33 height 14
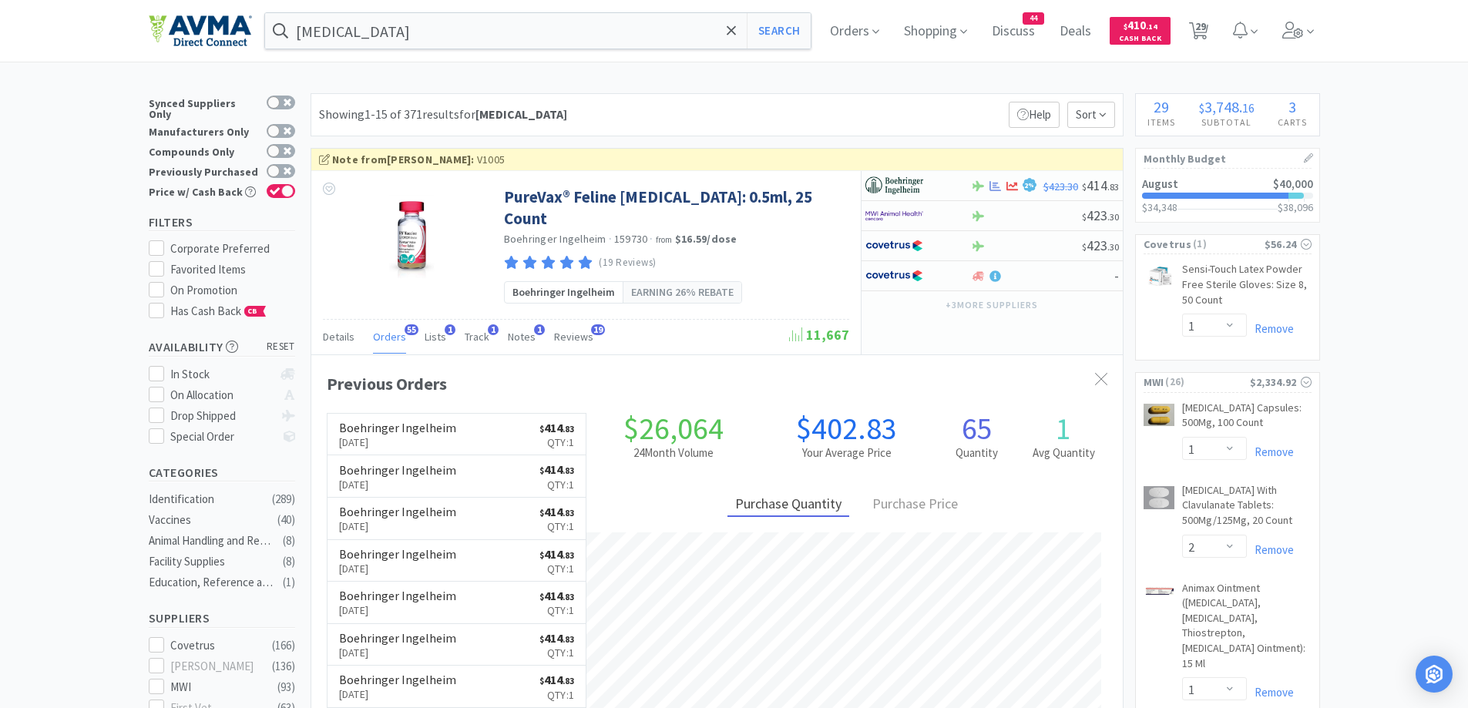
scroll to position [154, 0]
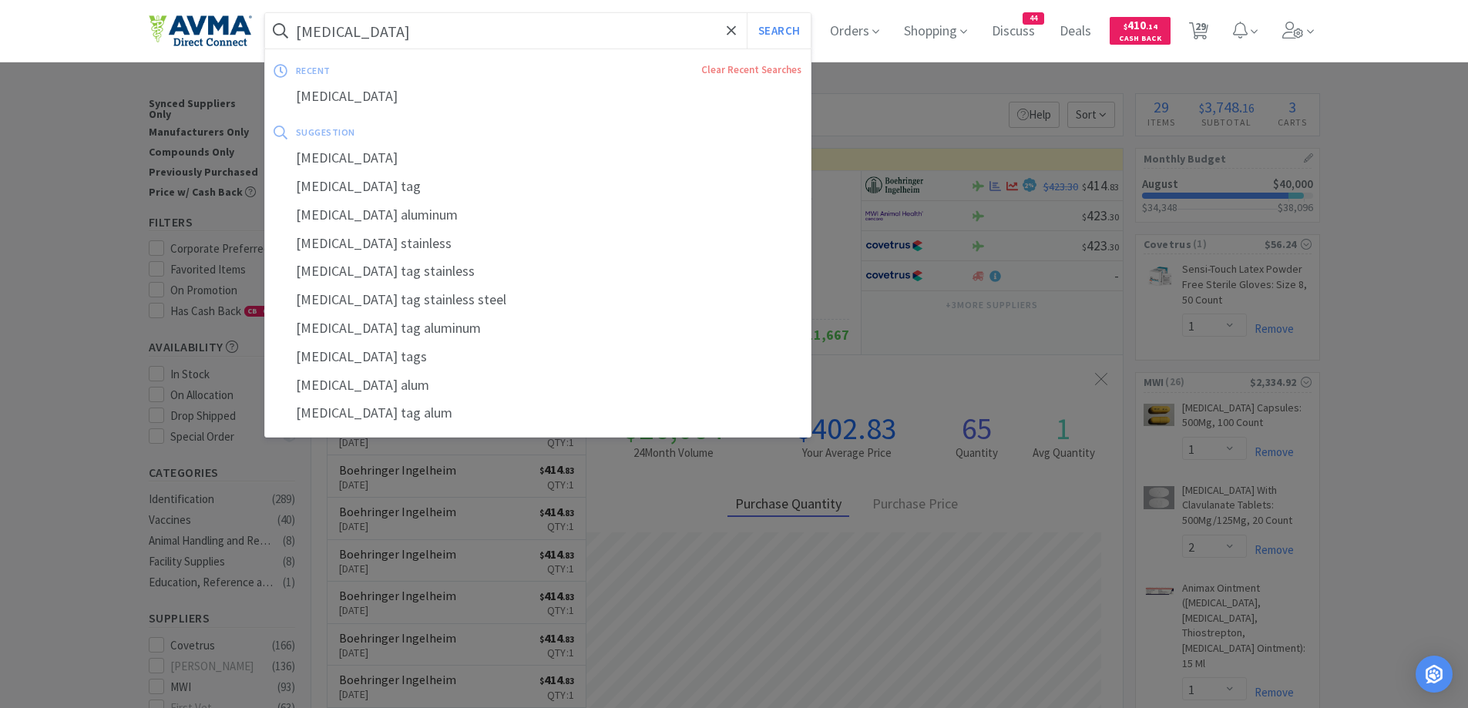
click at [420, 38] on input "[MEDICAL_DATA]" at bounding box center [538, 30] width 546 height 35
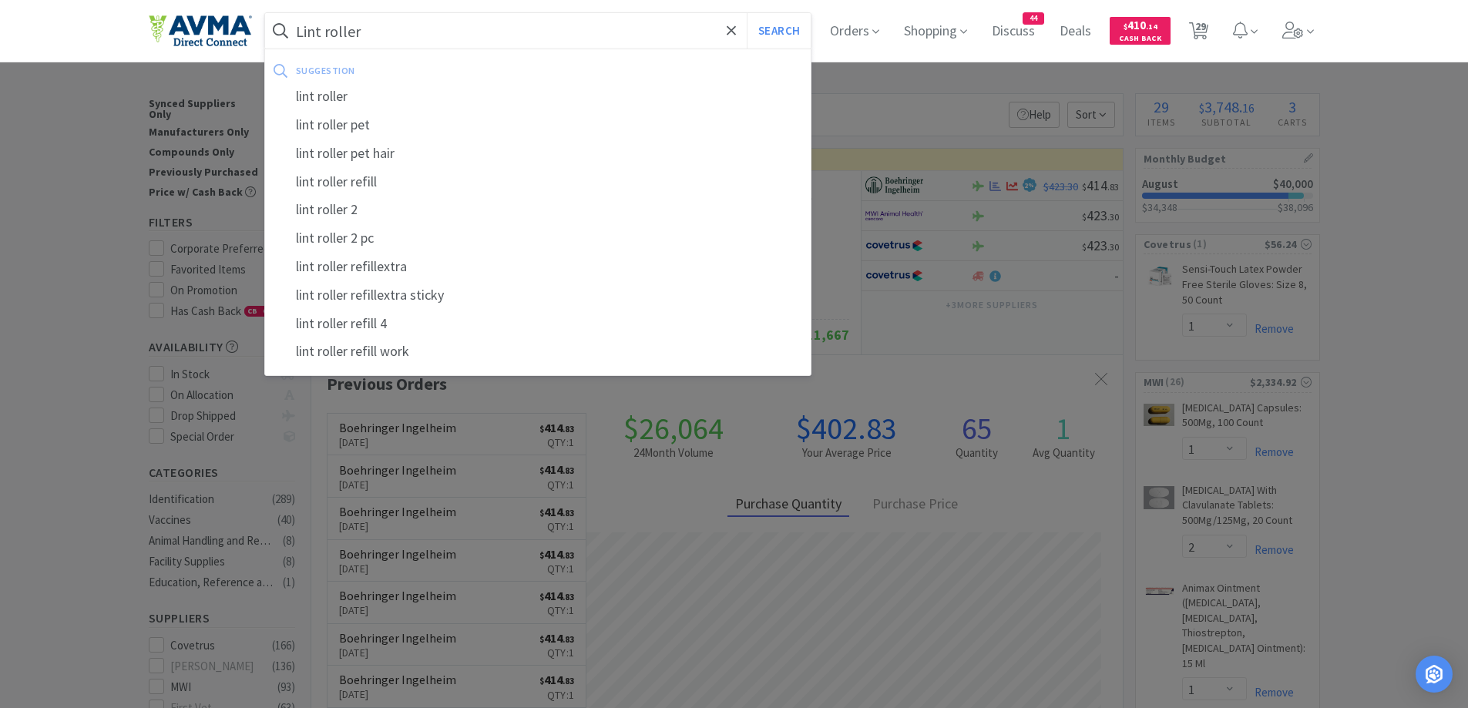
type input "Lint roller"
click at [746, 13] on button "Search" at bounding box center [778, 30] width 64 height 35
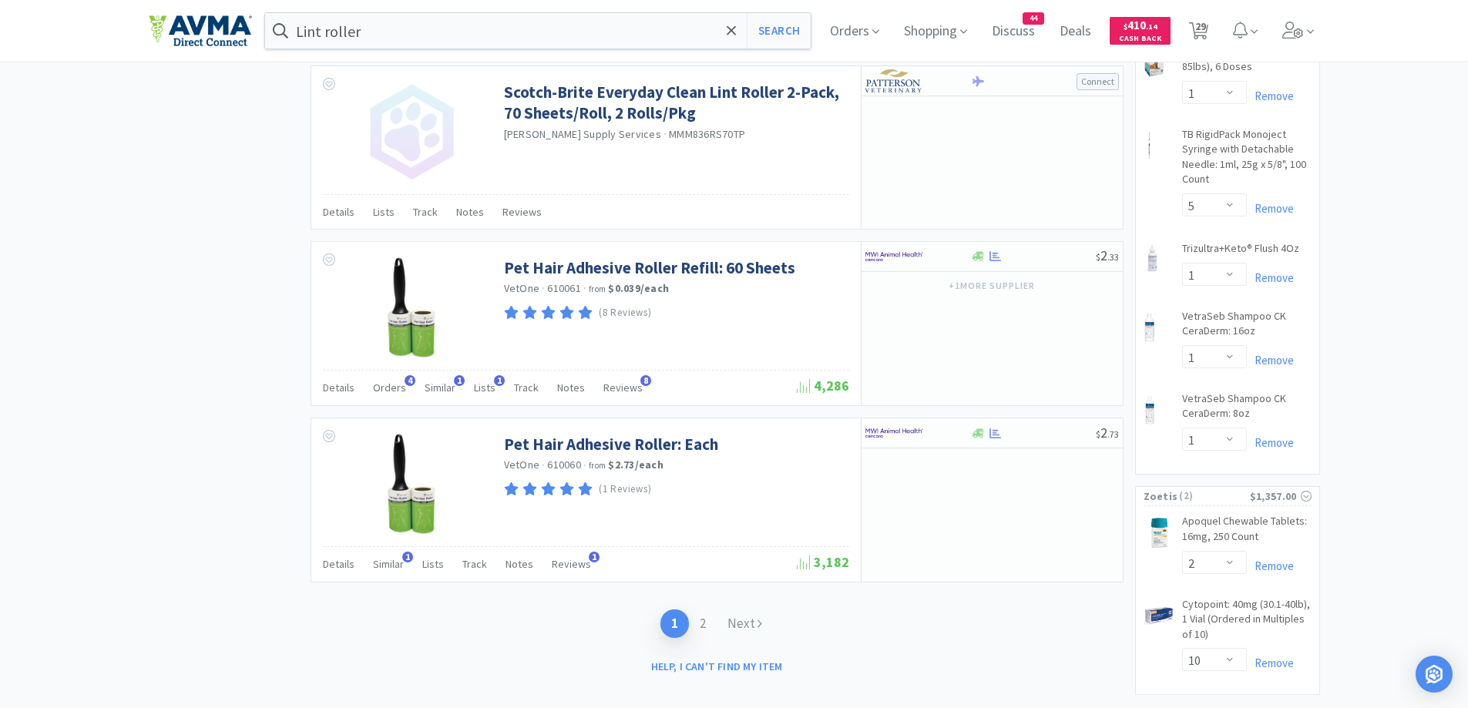
scroll to position [2208, 0]
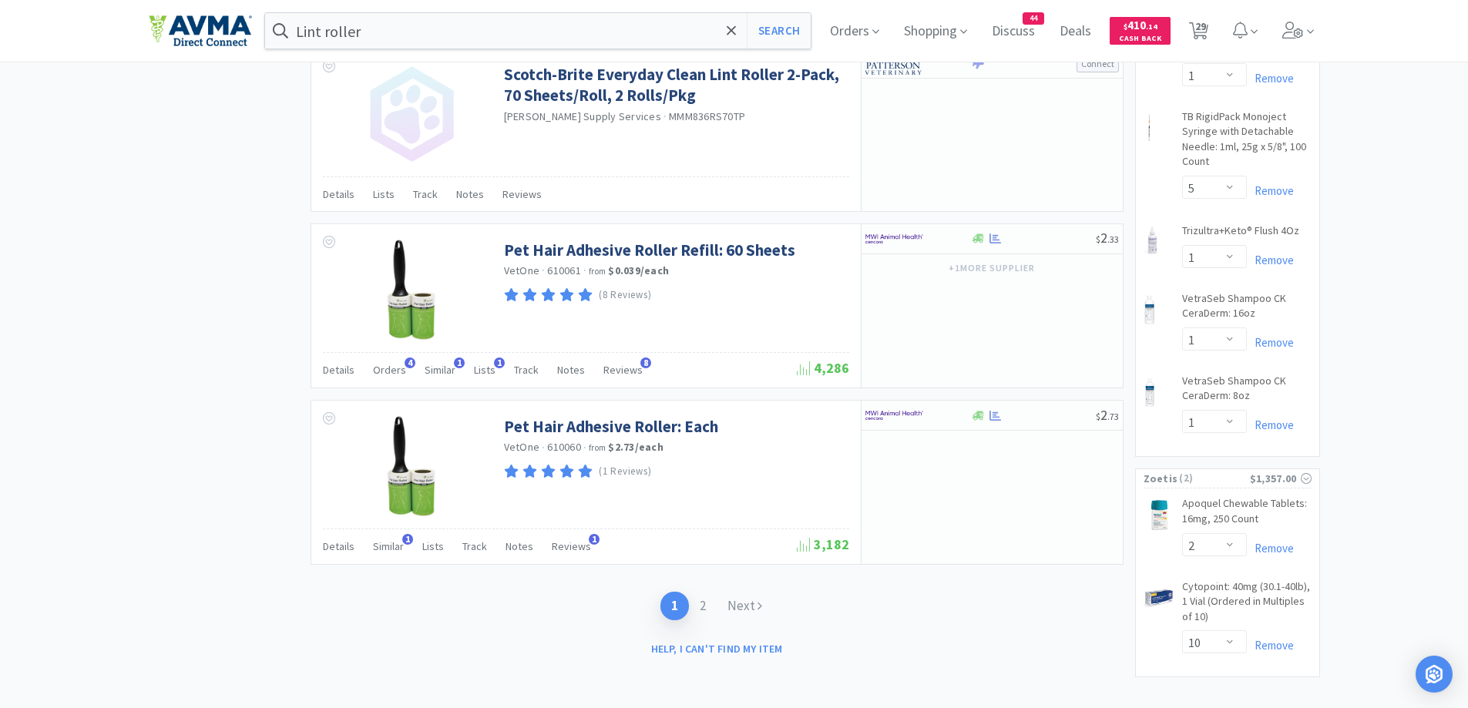
click at [948, 421] on div at bounding box center [907, 415] width 85 height 26
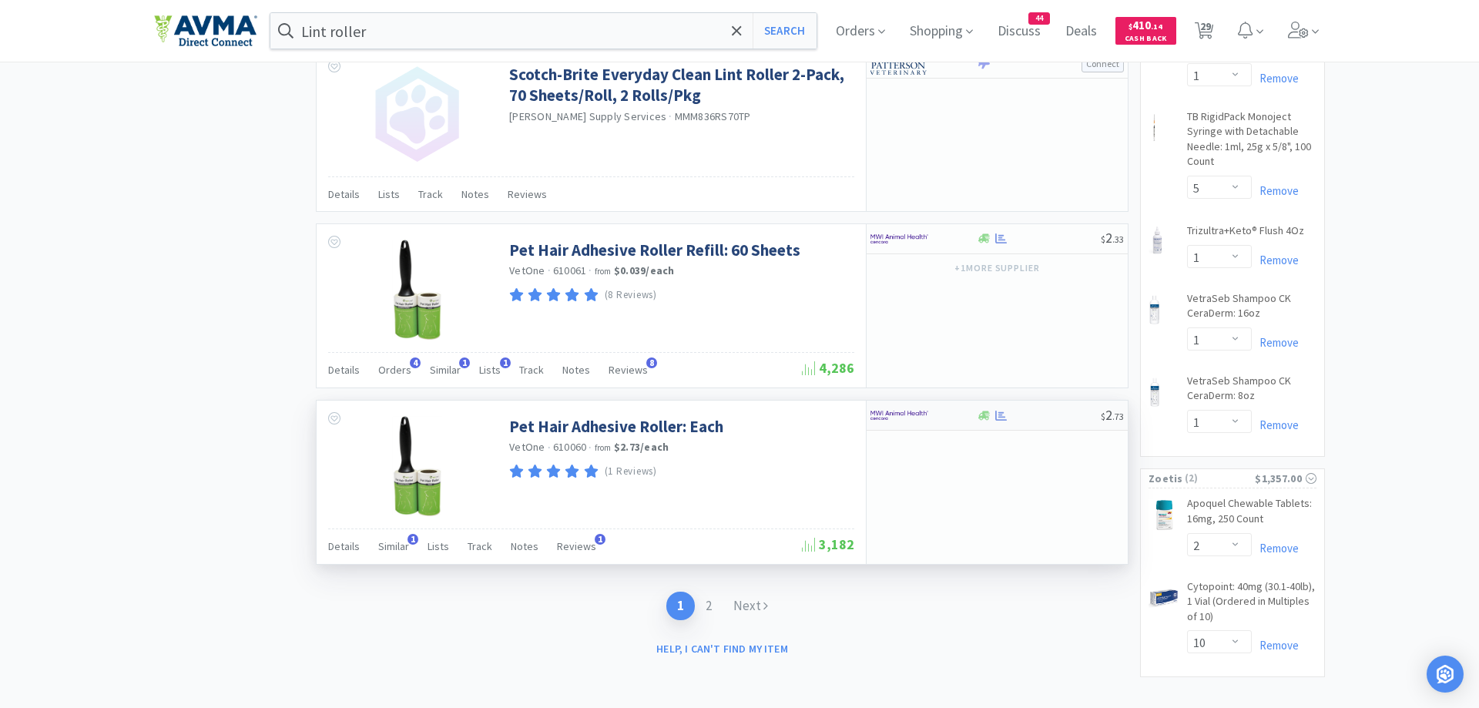
select select "6"
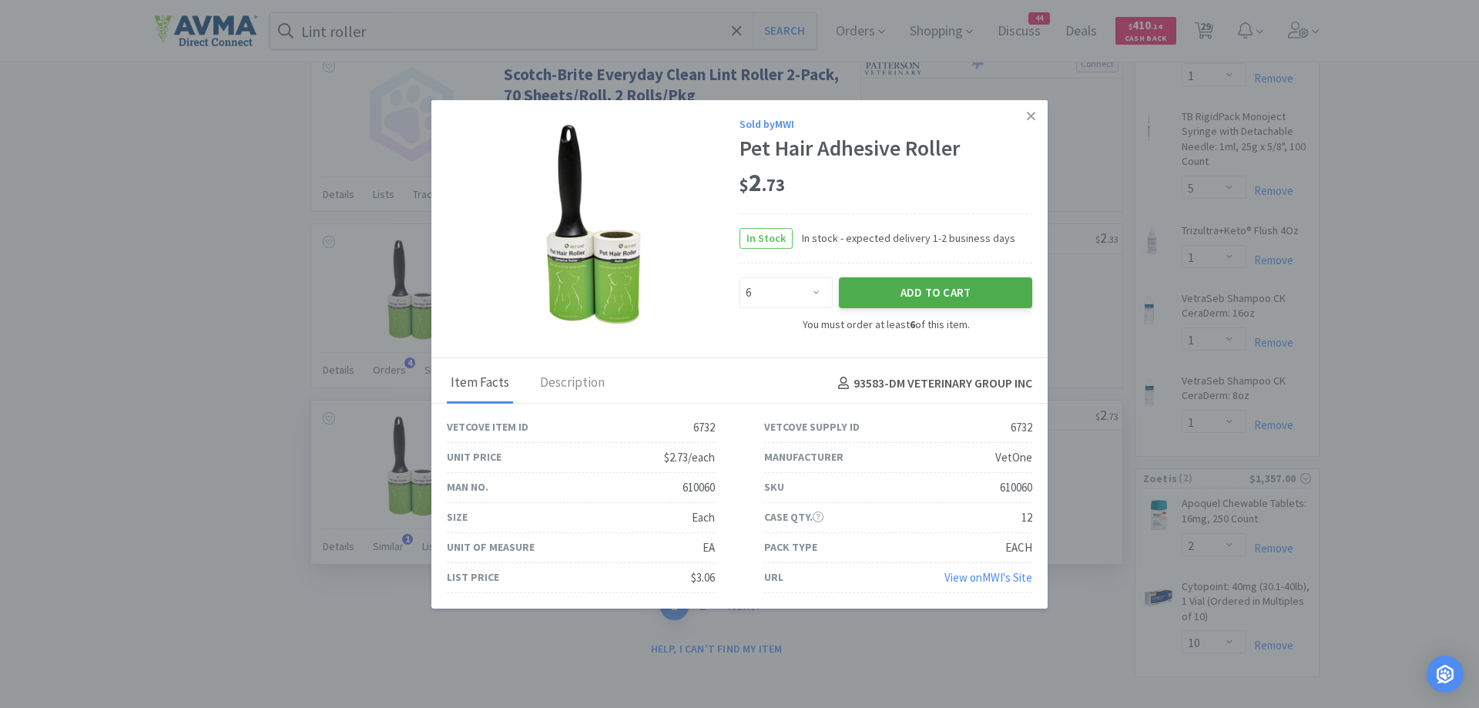
click at [958, 288] on button "Add to Cart" at bounding box center [935, 292] width 193 height 31
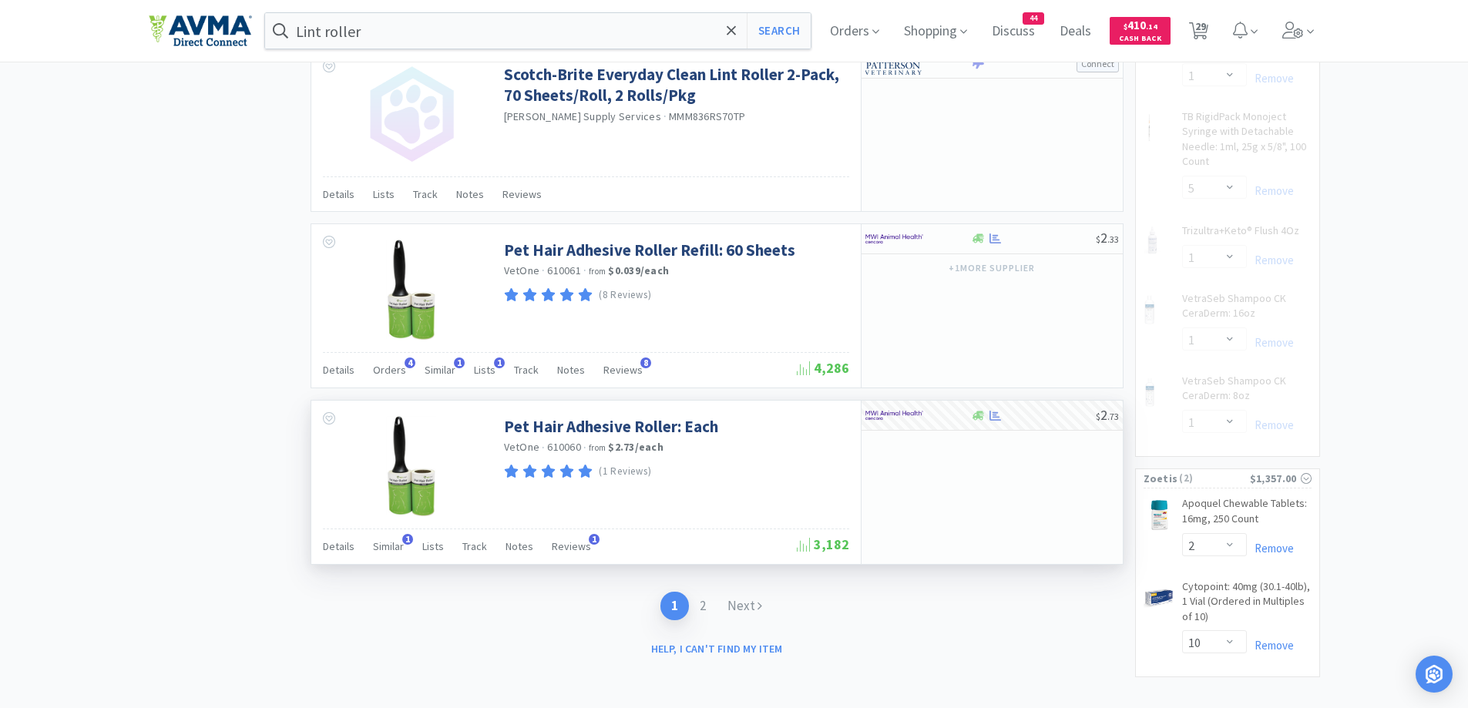
select select "6"
select select "1"
select select "5"
select select "1"
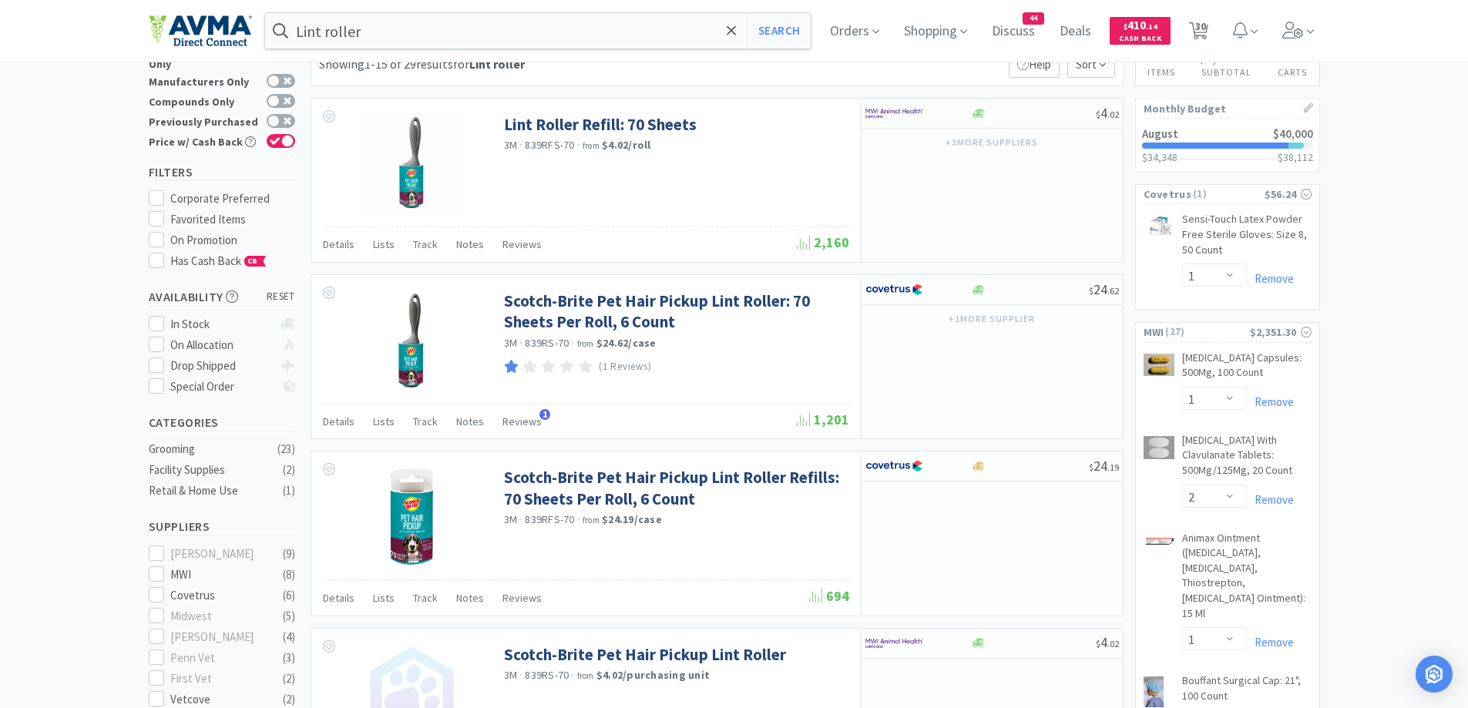
scroll to position [0, 0]
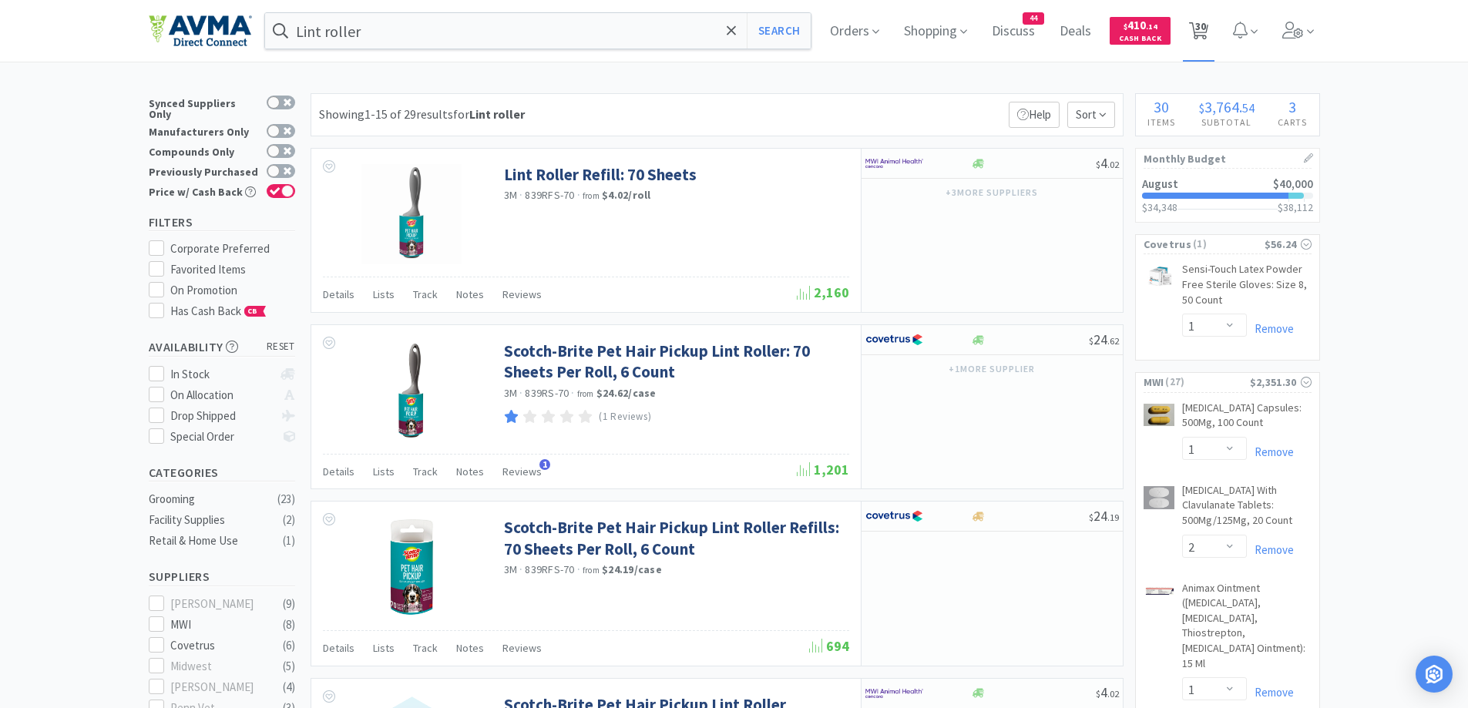
click at [1199, 36] on icon at bounding box center [1198, 30] width 19 height 17
select select "2"
select select "10"
select select "1"
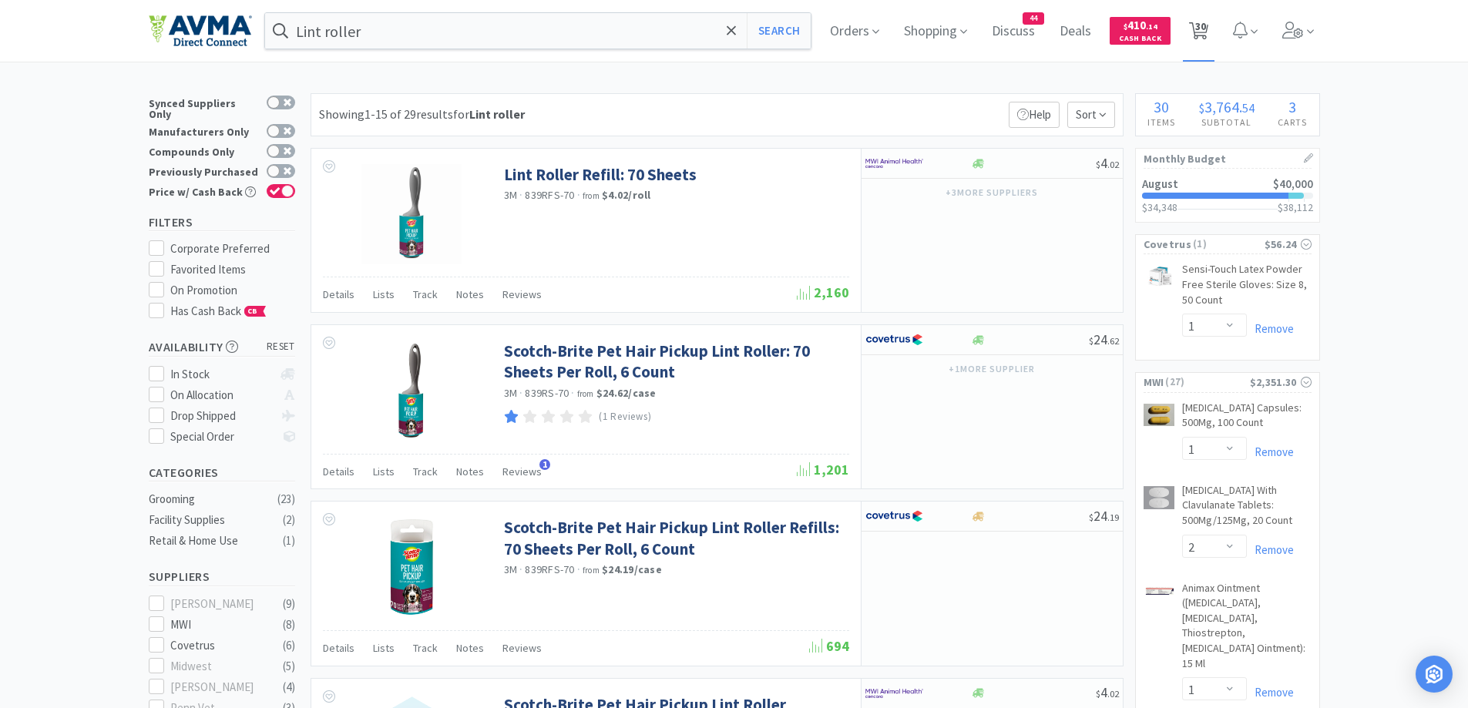
select select "2"
select select "1"
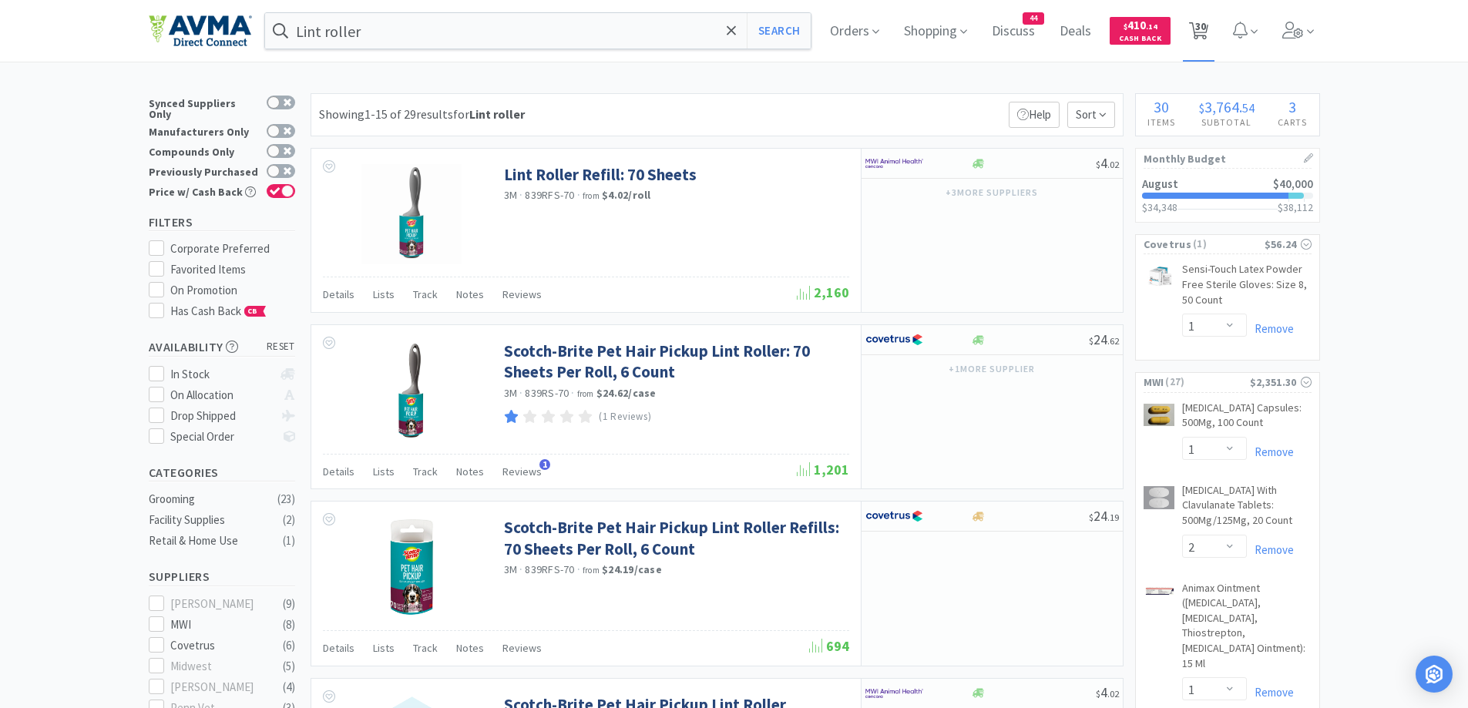
select select "1"
select select "50"
select select "1"
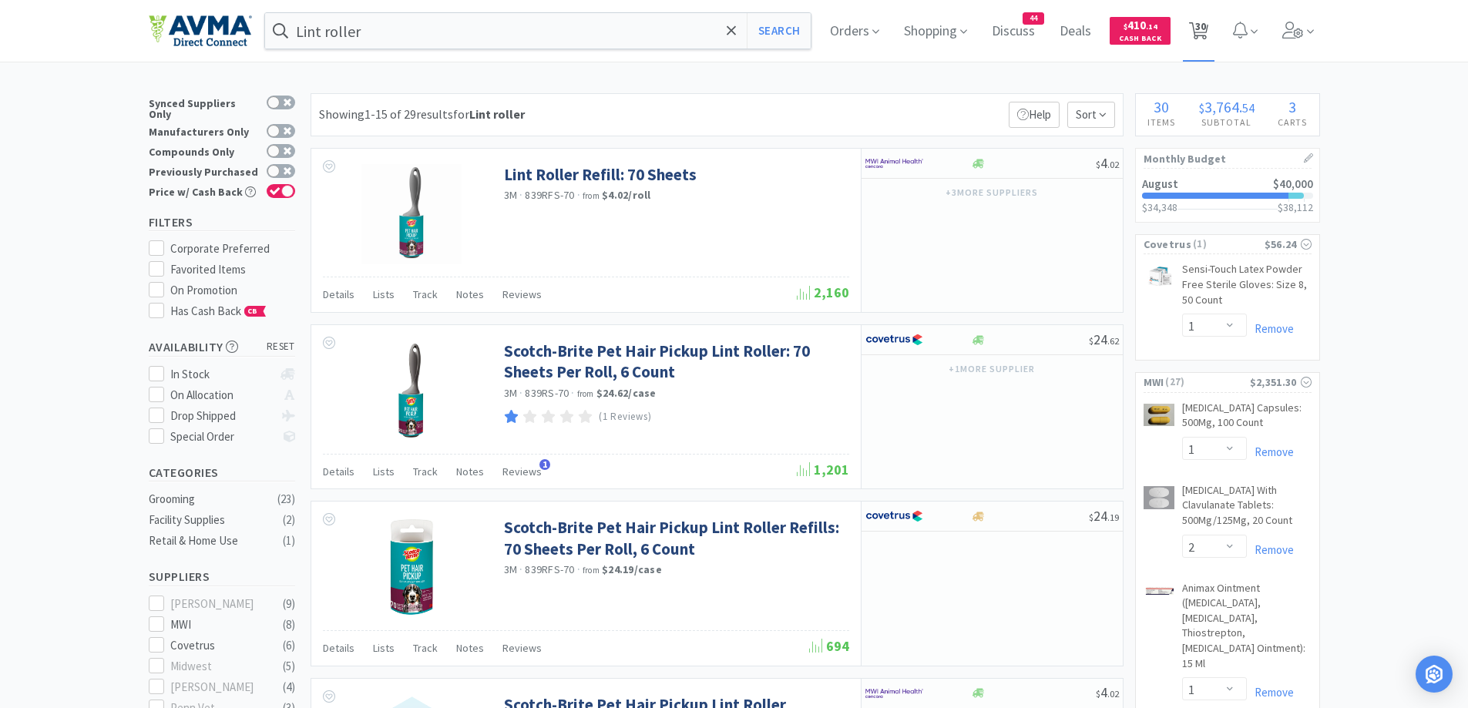
select select "4"
select select "1"
select select "10"
select select "1"
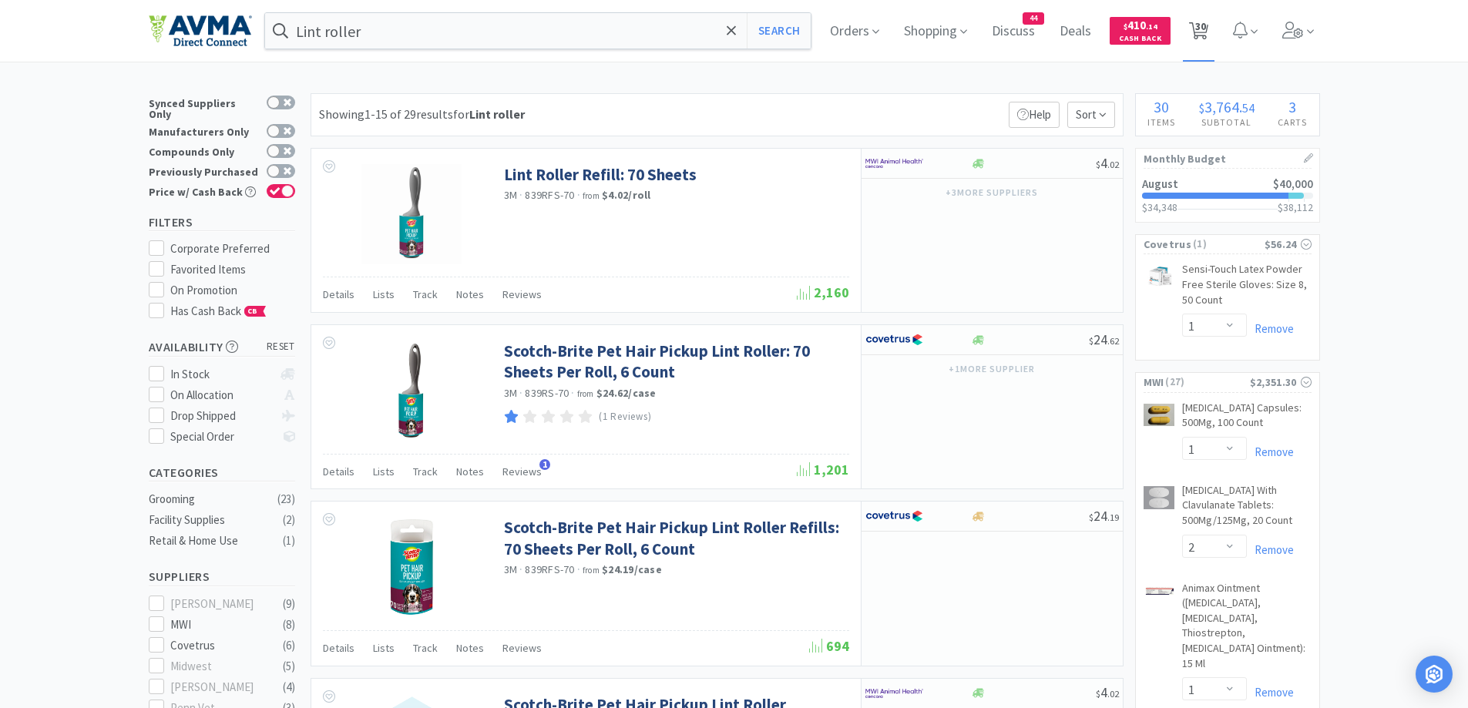
select select "1"
select select "2"
select select "6"
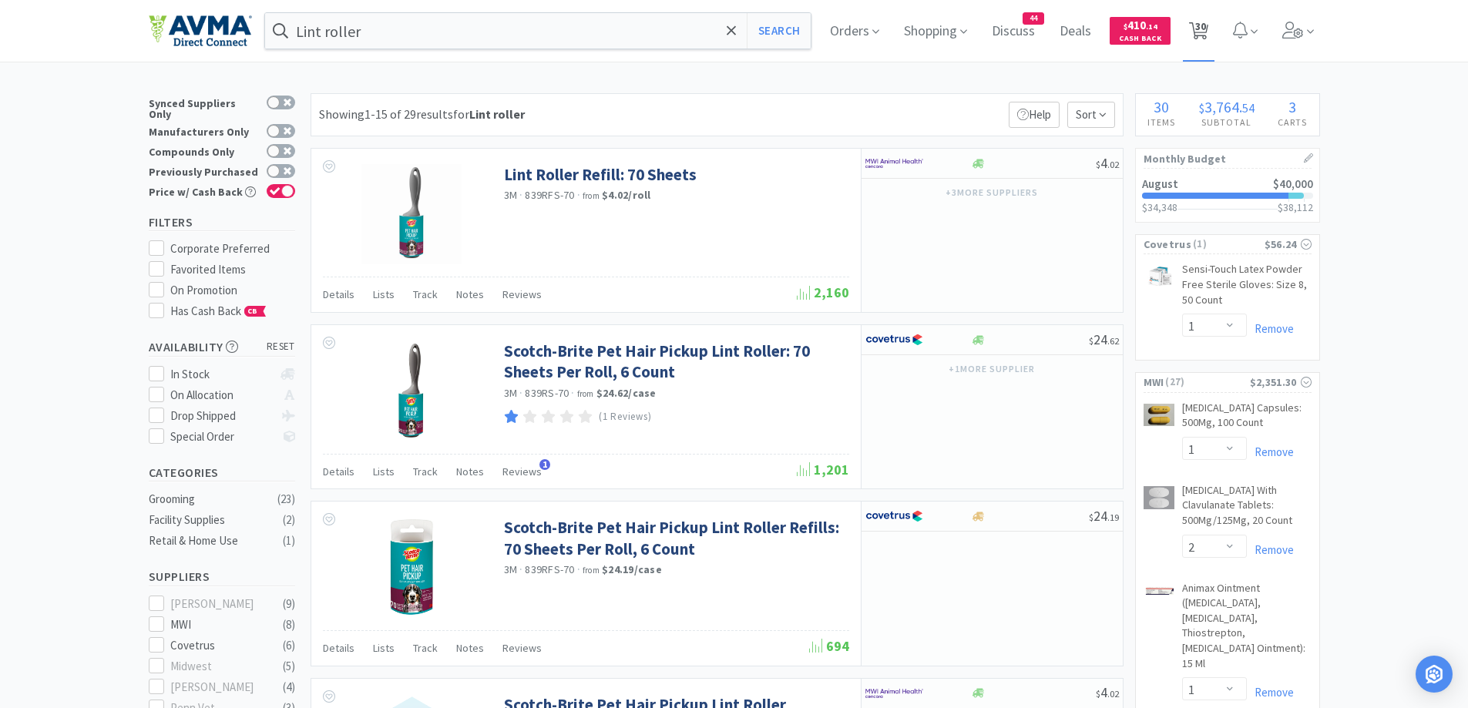
select select "1"
select select "5"
select select "1"
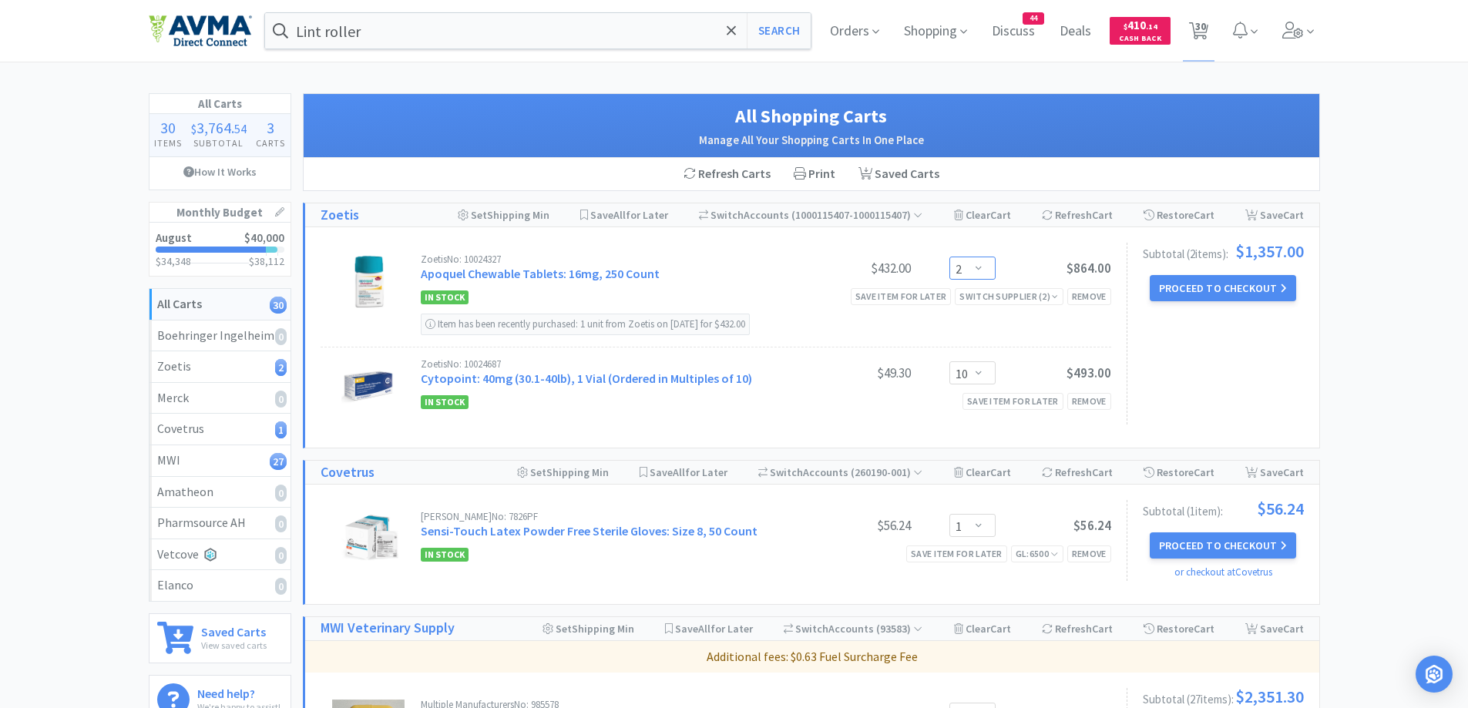
click at [972, 271] on select "Enter Quantity 1 2 3 4 5 6 7 8 9 10 11 12 13 14 15 16 17 18 19 20 Enter Quantity" at bounding box center [972, 268] width 46 height 23
click at [949, 257] on select "Enter Quantity 1 2 3 4 5 6 7 8 9 10 11 12 13 14 15 16 17 18 19 20 Enter Quantity" at bounding box center [972, 268] width 46 height 23
select select "3"
